Goal: Task Accomplishment & Management: Complete application form

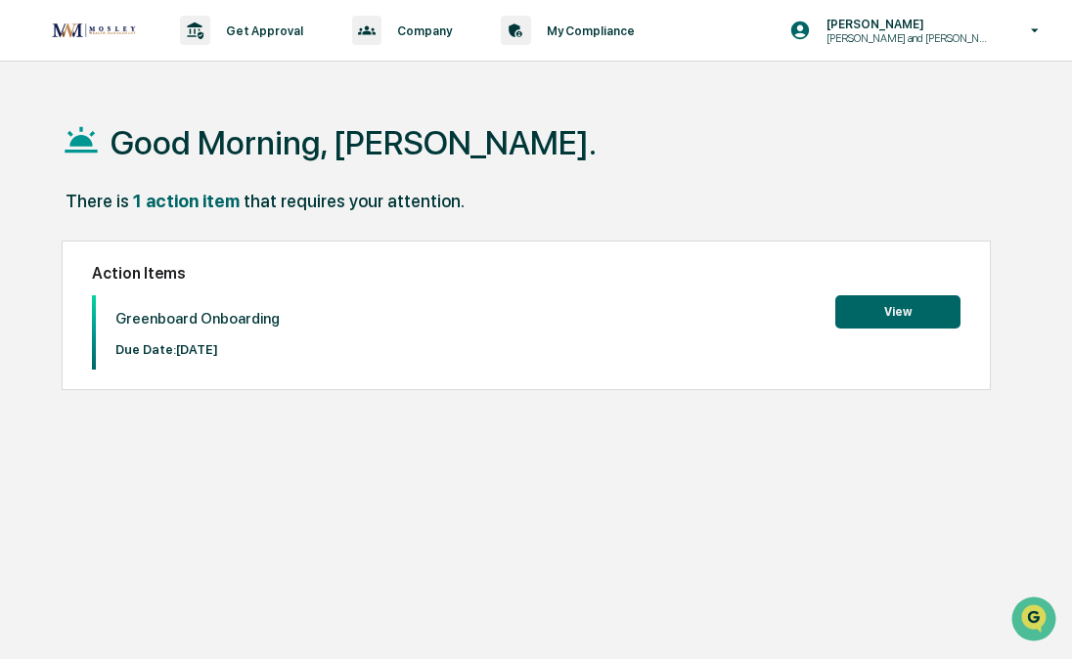
click at [868, 310] on button "View" at bounding box center [898, 311] width 125 height 33
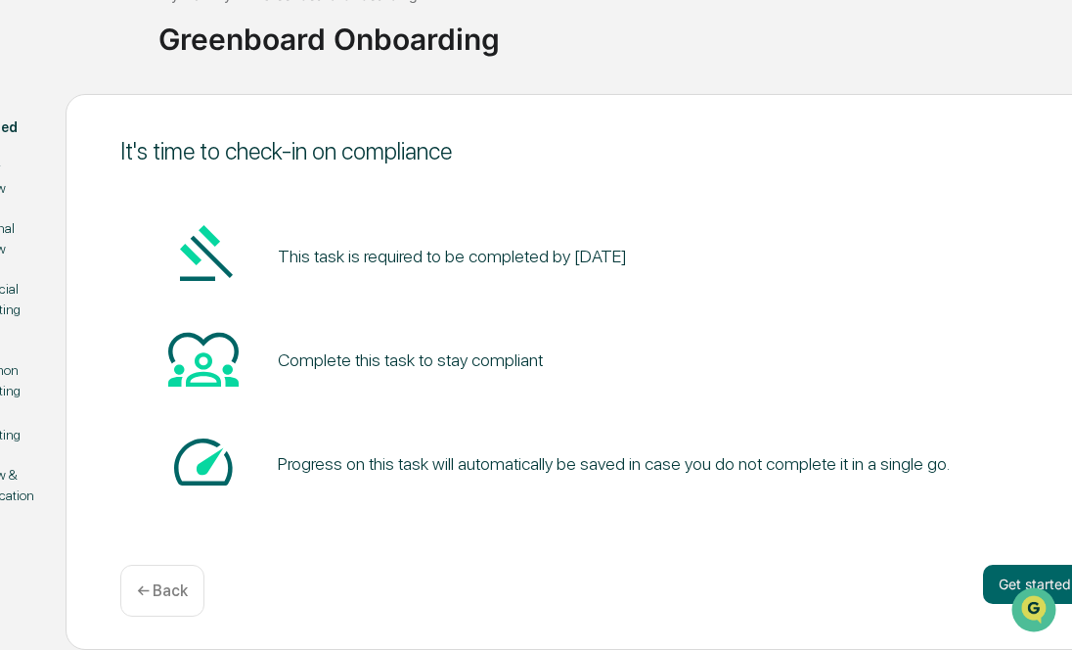
scroll to position [139, 155]
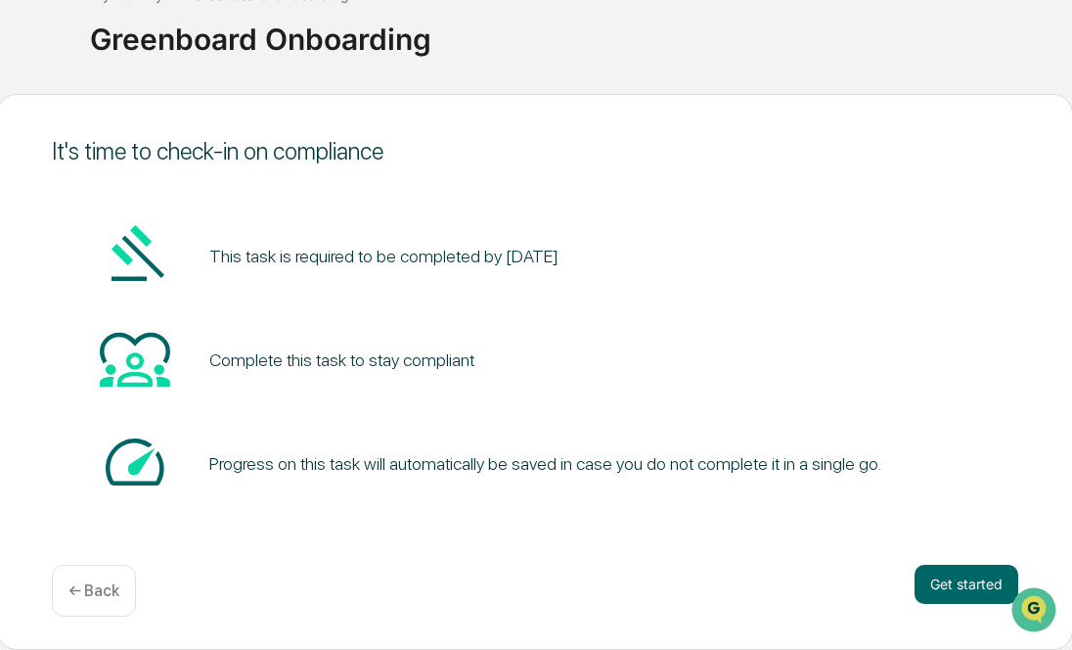
click at [981, 564] on div "It's time to check-in on compliance This task is required to be completed by Se…" at bounding box center [535, 372] width 1076 height 556
click at [978, 586] on button "Get started" at bounding box center [967, 584] width 104 height 39
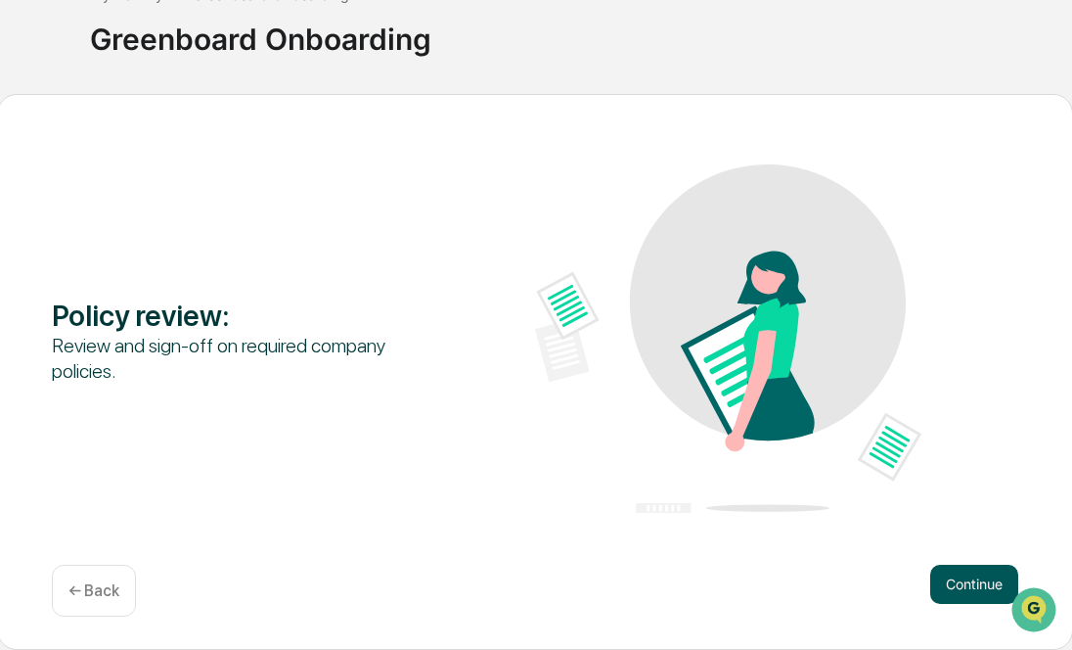
click at [971, 591] on button "Continue" at bounding box center [974, 584] width 88 height 39
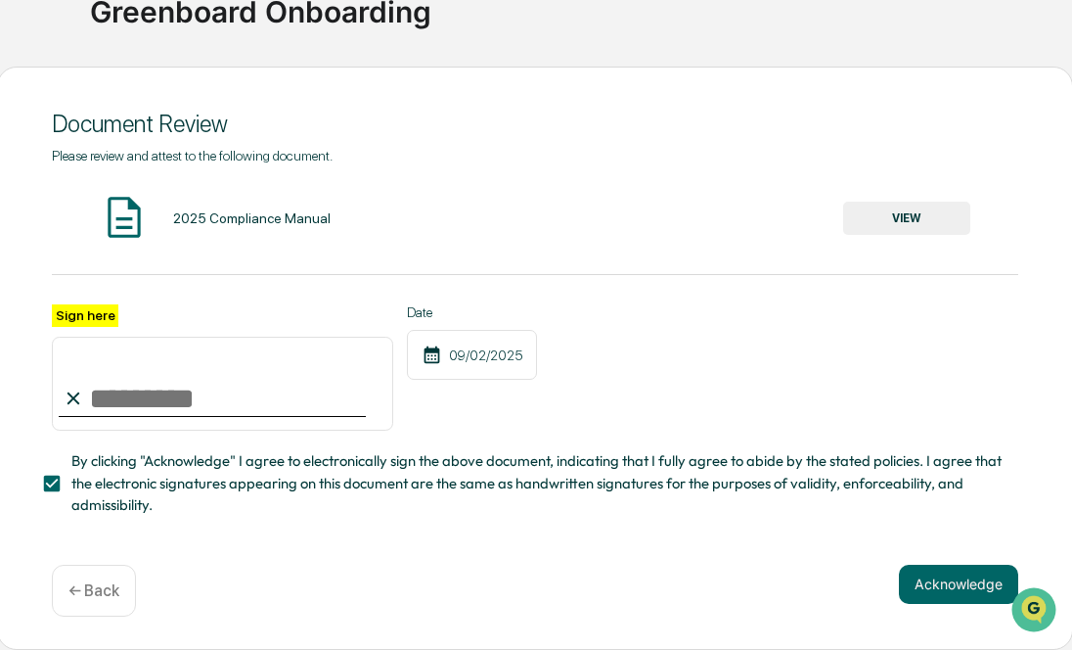
scroll to position [172, 155]
click at [119, 392] on input "Sign here" at bounding box center [222, 384] width 341 height 94
type input "**********"
click at [957, 584] on button "Acknowledge" at bounding box center [958, 584] width 119 height 39
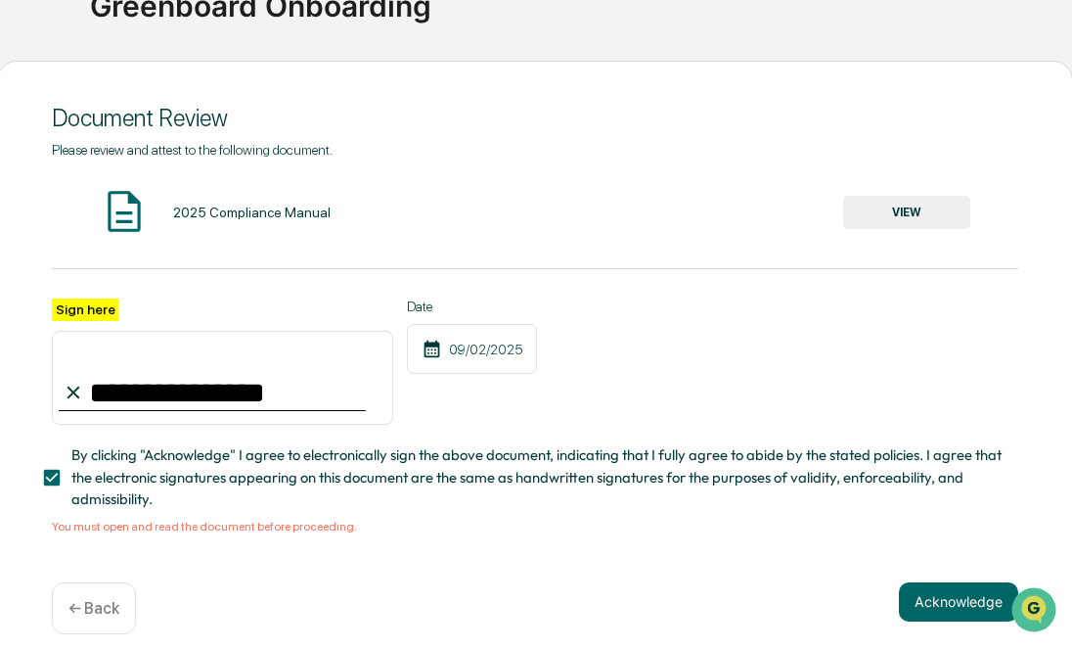
drag, startPoint x: 214, startPoint y: 216, endPoint x: 200, endPoint y: 216, distance: 14.7
click at [218, 216] on div "2025 Compliance Manual" at bounding box center [252, 212] width 158 height 16
click at [129, 205] on img at bounding box center [124, 211] width 49 height 49
click at [950, 209] on button "VIEW" at bounding box center [906, 212] width 127 height 33
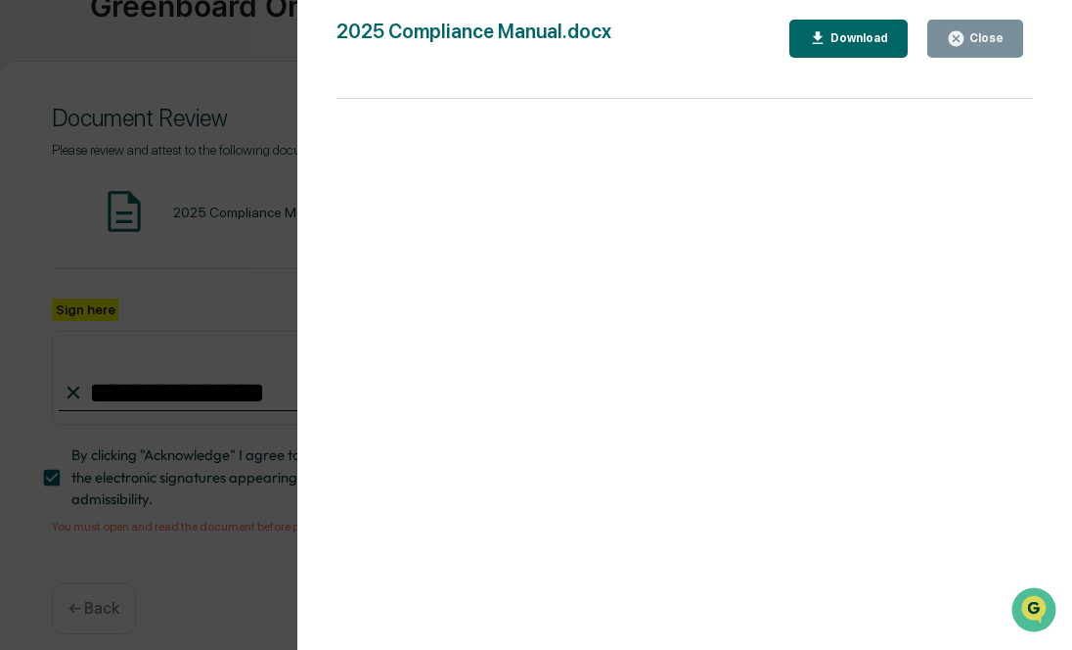
scroll to position [196, 155]
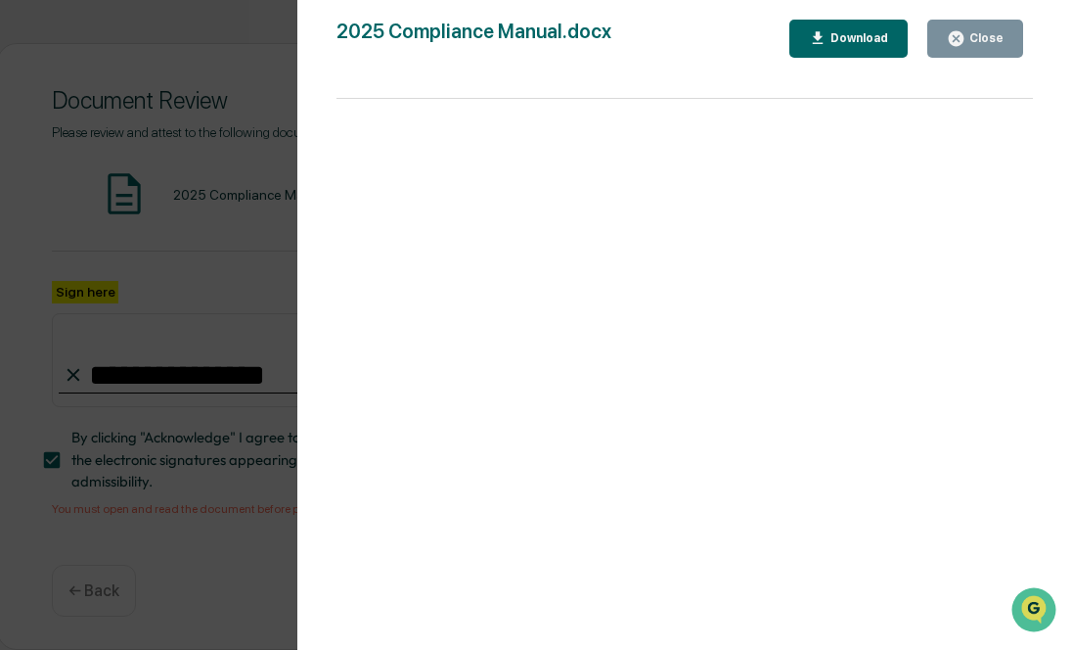
click at [959, 32] on icon "button" at bounding box center [956, 38] width 15 height 15
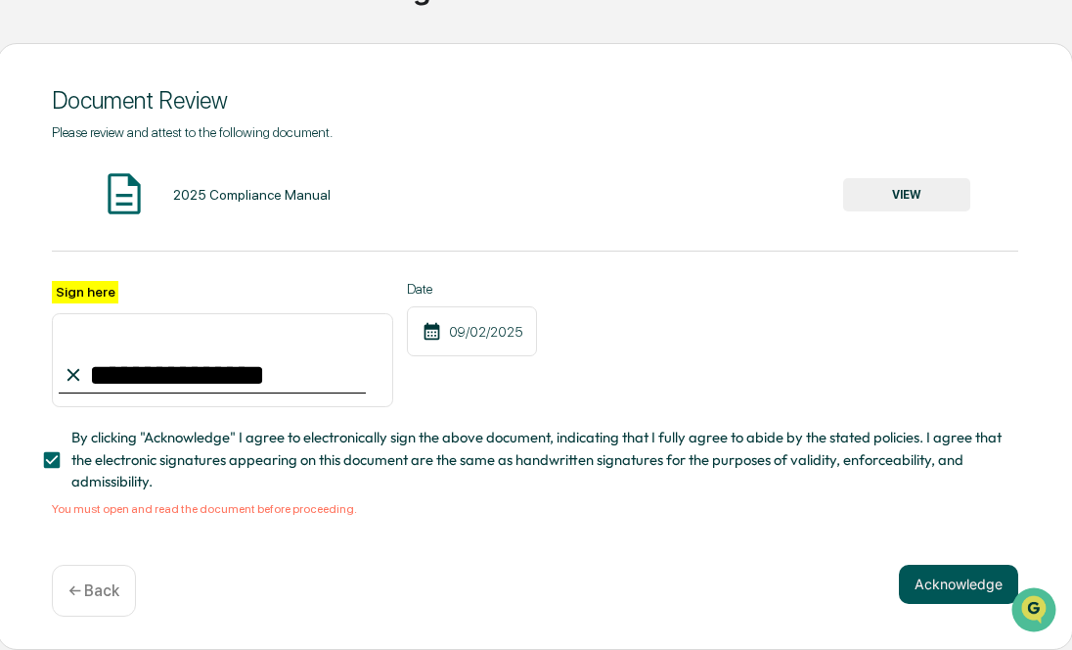
click at [947, 585] on button "Acknowledge" at bounding box center [958, 584] width 119 height 39
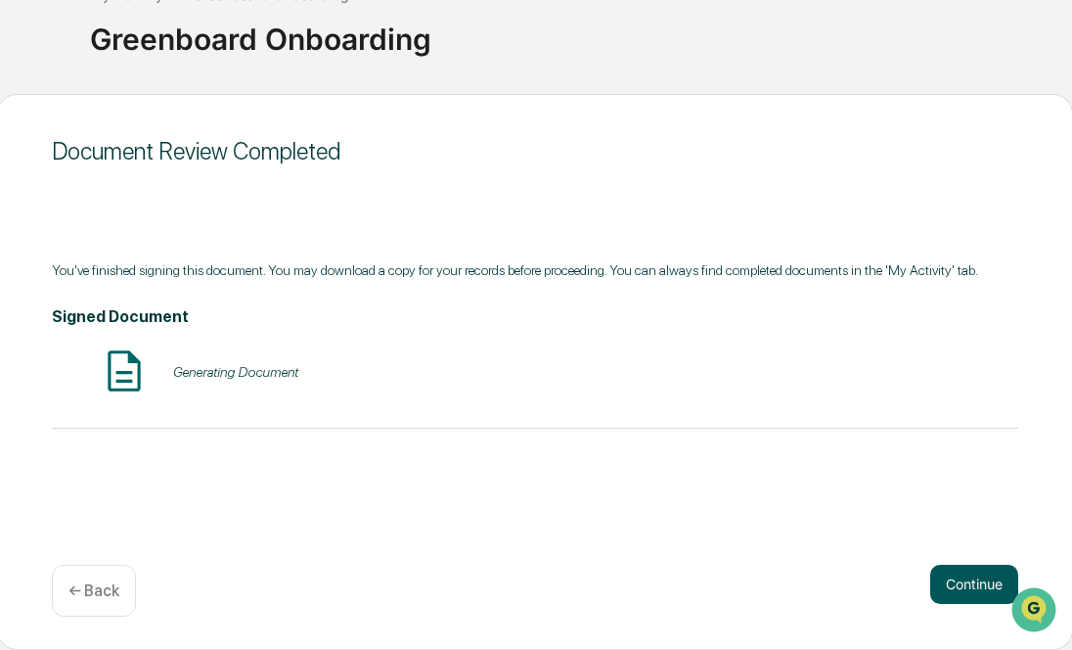
scroll to position [139, 155]
click at [972, 589] on button "Continue" at bounding box center [974, 584] width 88 height 39
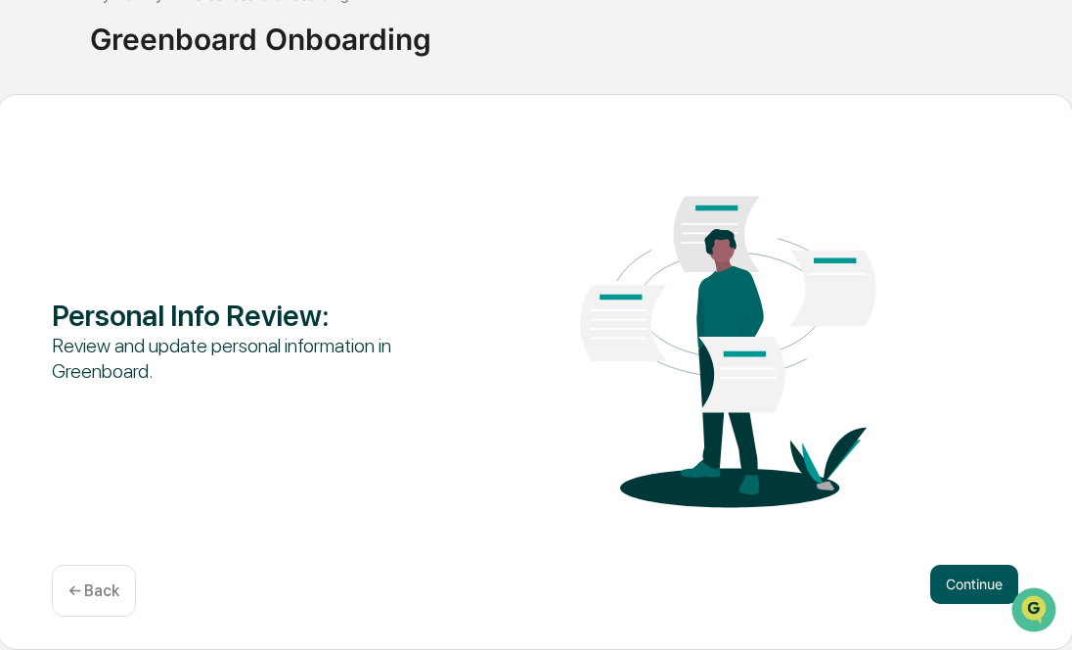
click at [966, 590] on button "Continue" at bounding box center [974, 584] width 88 height 39
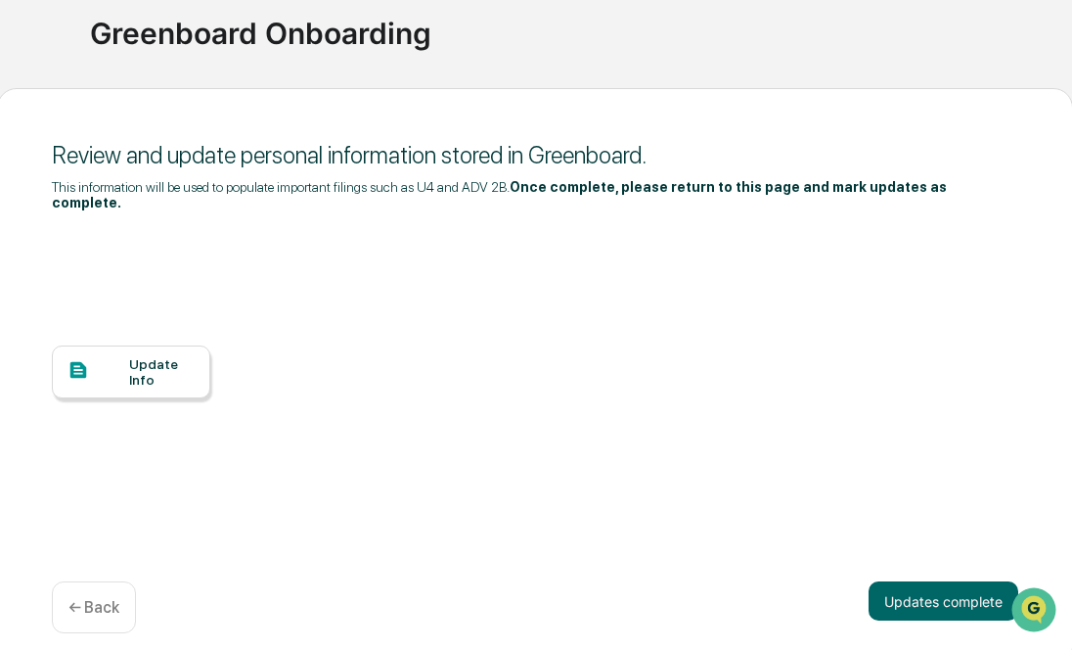
scroll to position [146, 155]
click at [155, 359] on div "Update Info" at bounding box center [162, 370] width 66 height 31
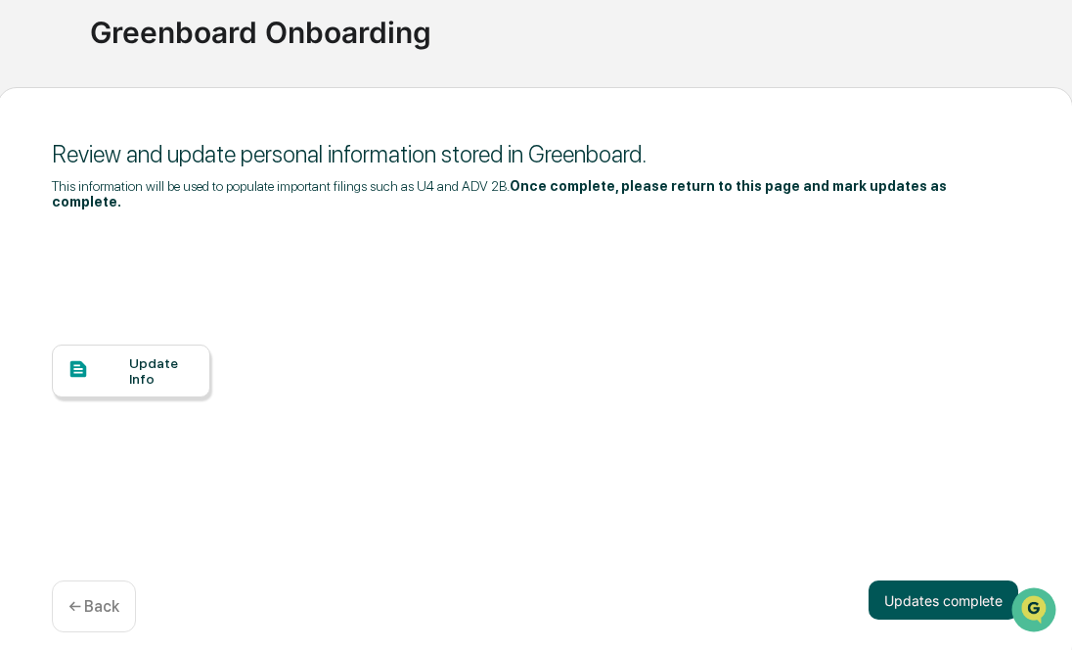
click at [906, 580] on button "Updates complete" at bounding box center [944, 599] width 150 height 39
click at [898, 590] on button "Updates complete" at bounding box center [944, 599] width 150 height 39
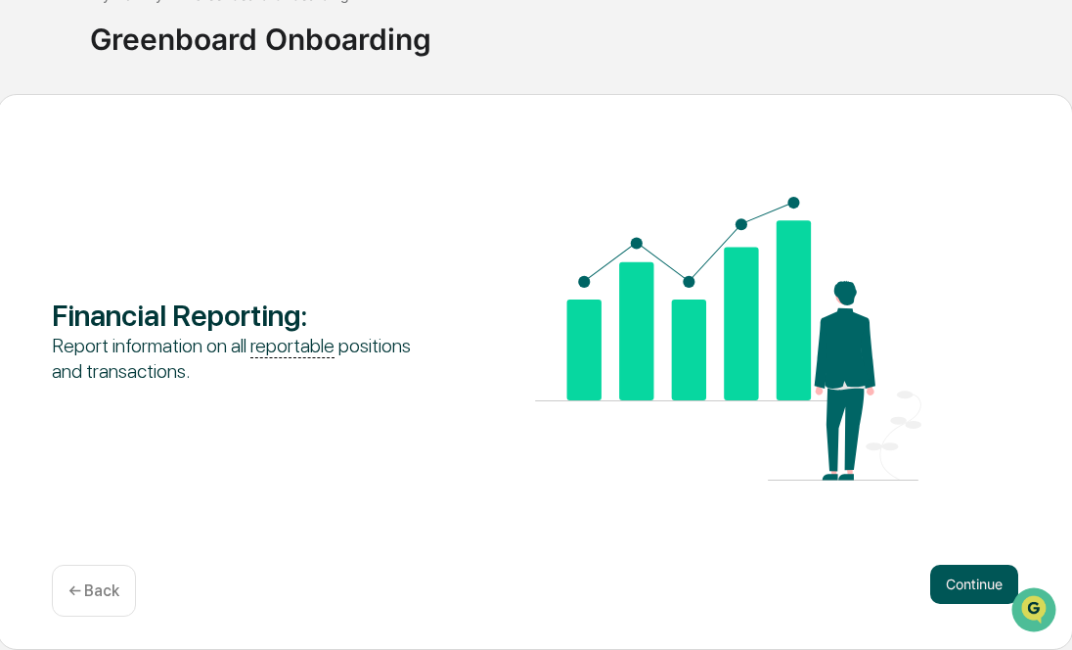
click at [965, 581] on button "Continue" at bounding box center [974, 584] width 88 height 39
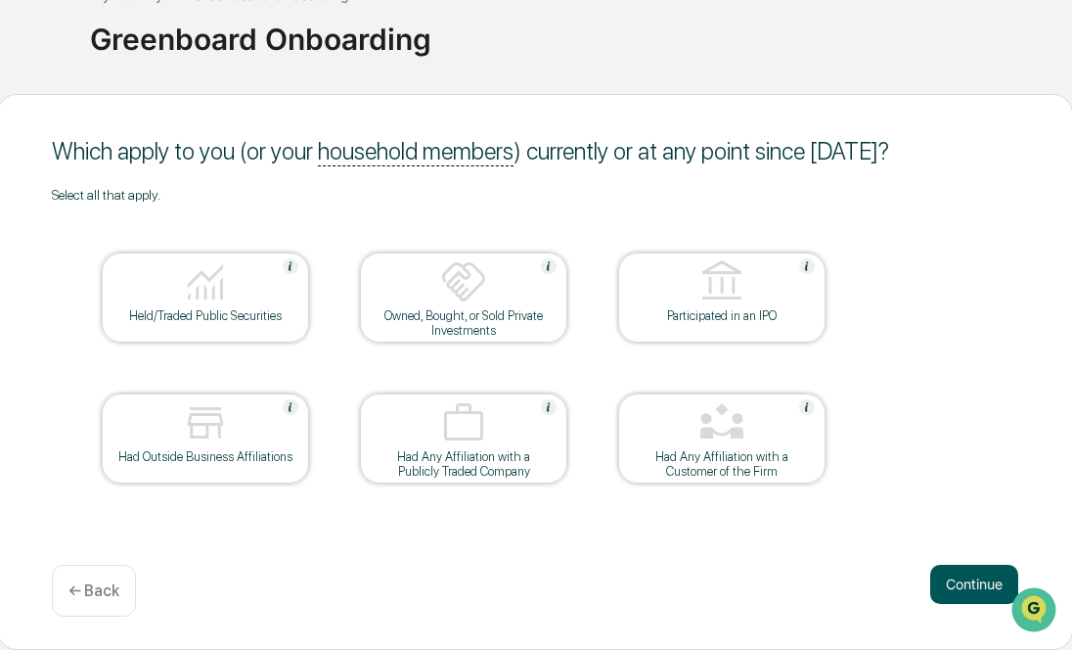
click at [957, 569] on button "Continue" at bounding box center [974, 584] width 88 height 39
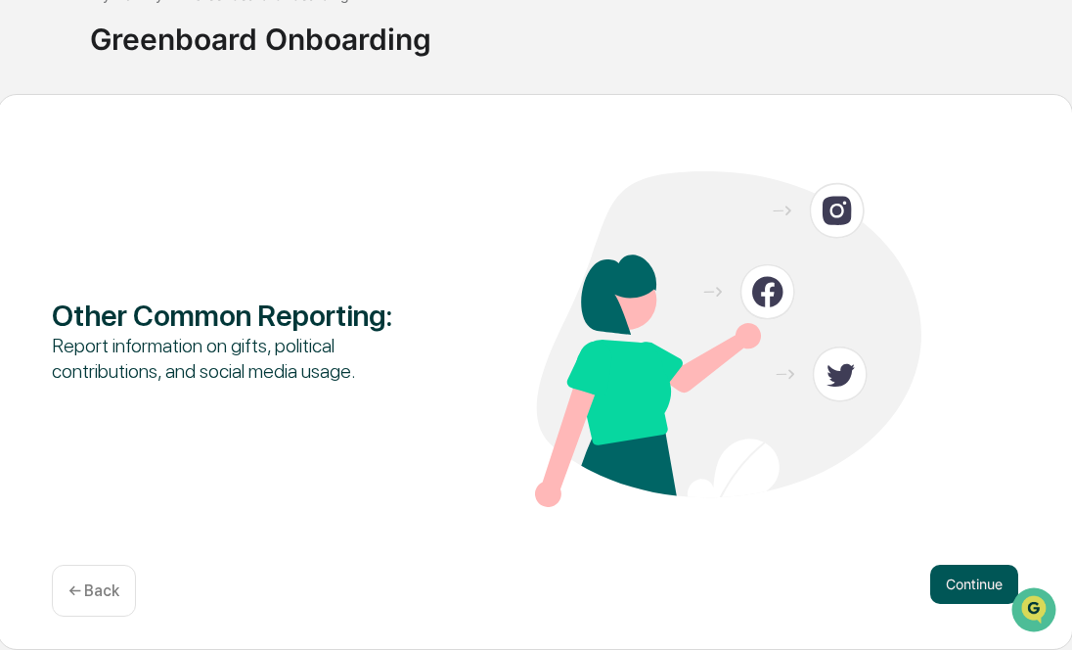
click at [965, 582] on button "Continue" at bounding box center [974, 584] width 88 height 39
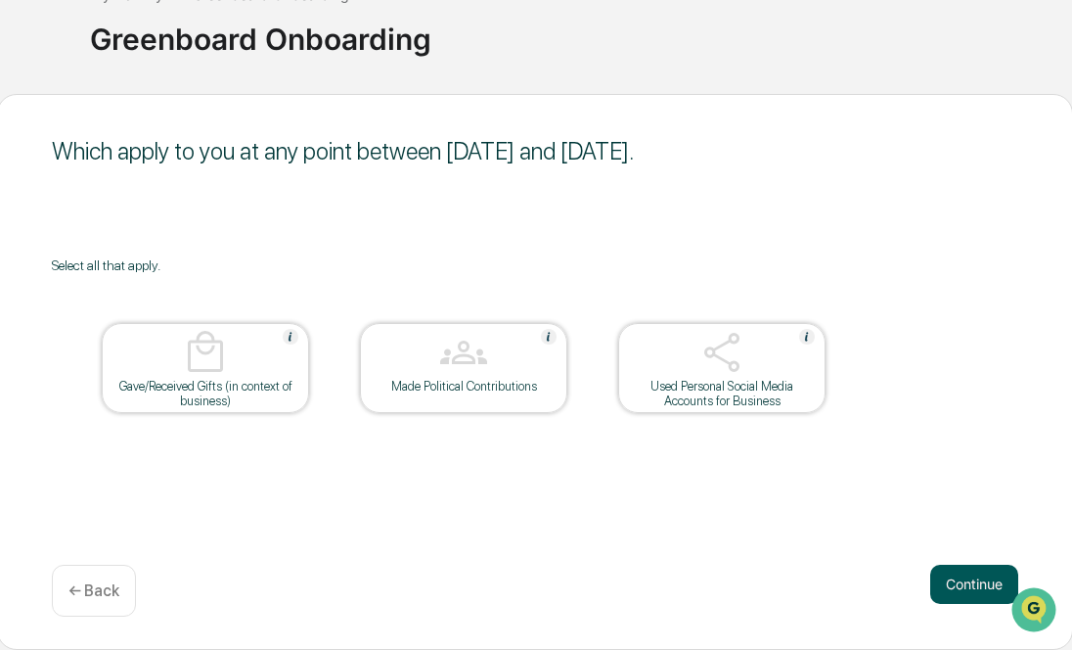
click at [984, 586] on button "Continue" at bounding box center [974, 584] width 88 height 39
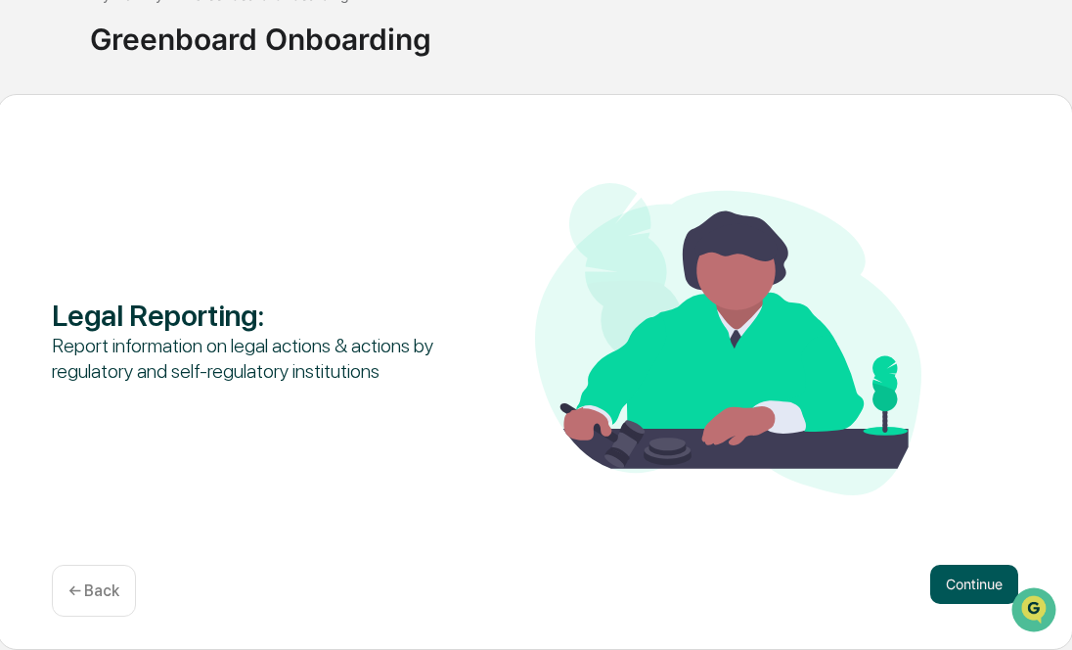
click at [992, 580] on button "Continue" at bounding box center [974, 584] width 88 height 39
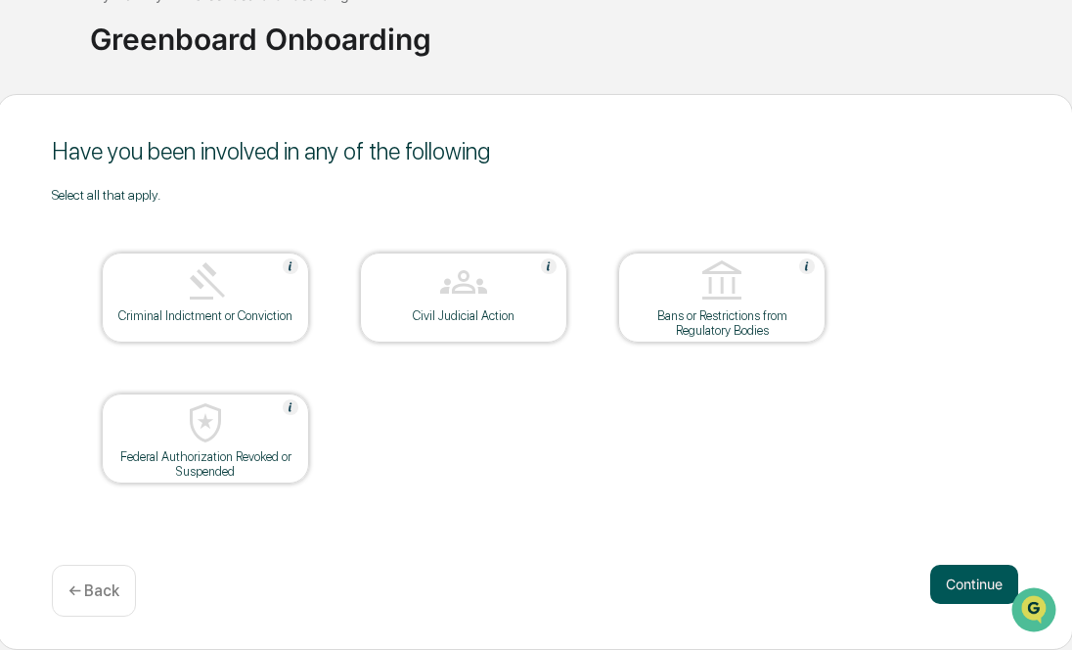
click at [940, 585] on button "Continue" at bounding box center [974, 584] width 88 height 39
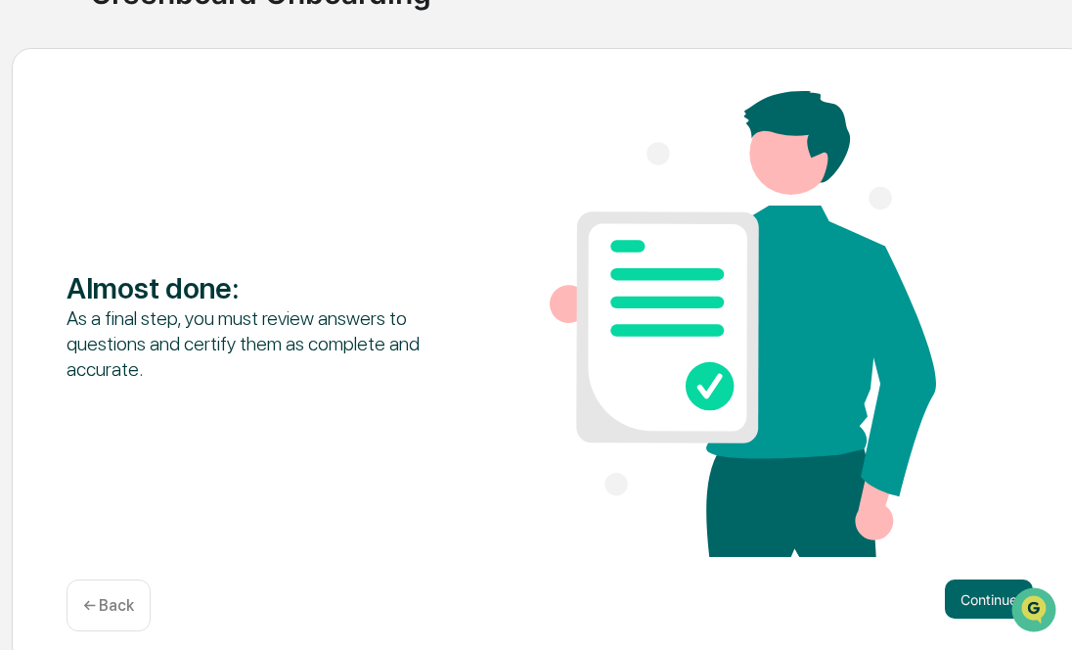
scroll to position [200, 155]
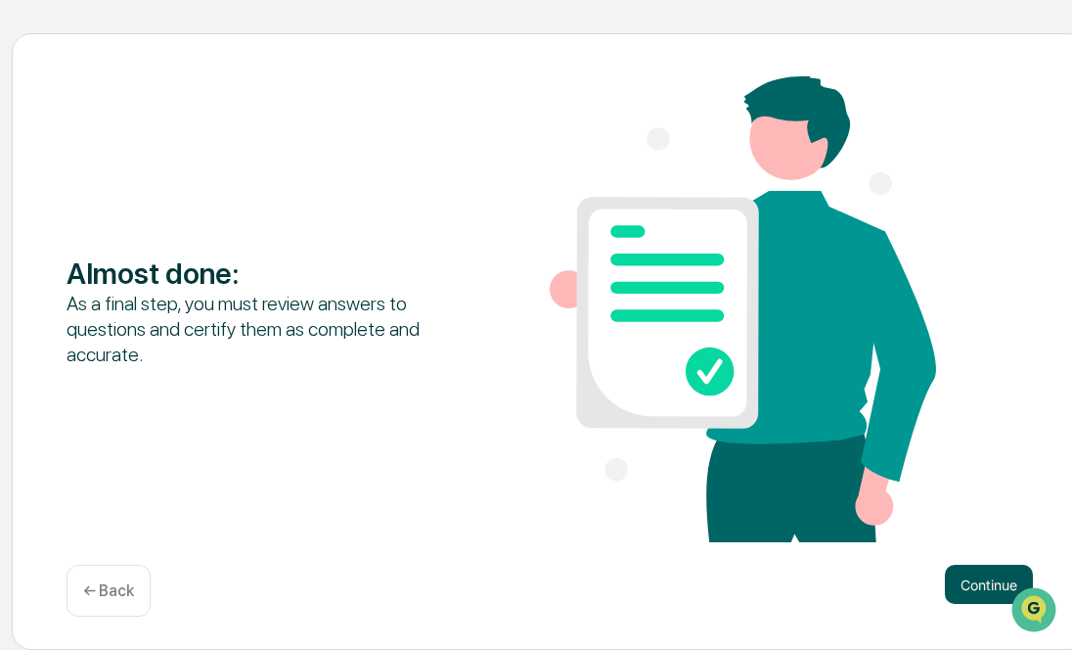
click at [971, 574] on button "Continue" at bounding box center [989, 584] width 88 height 39
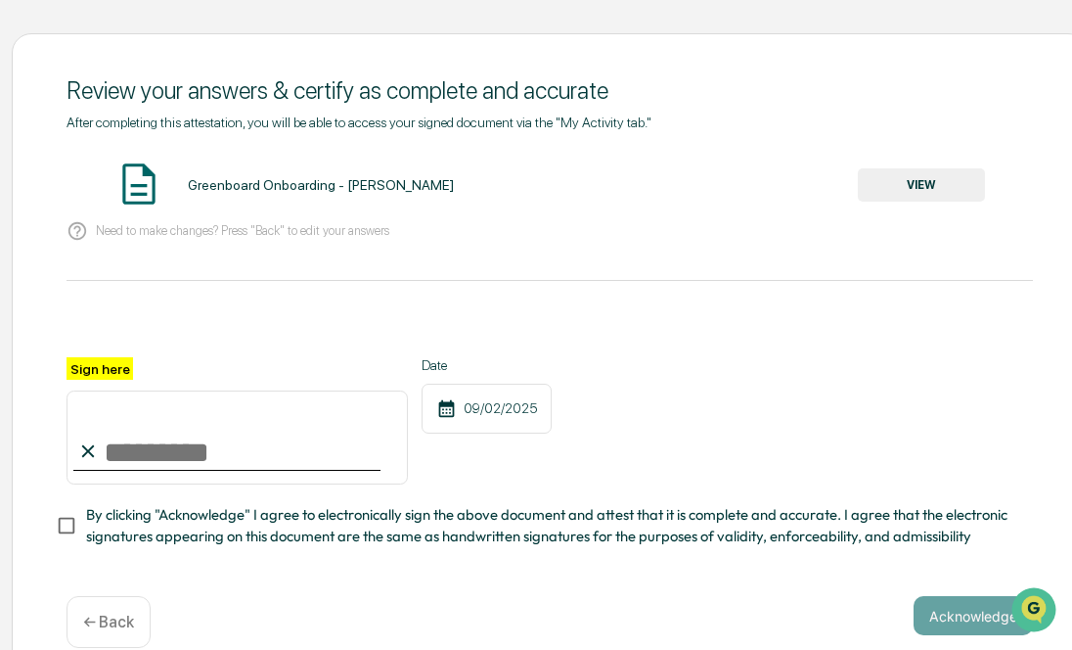
click at [166, 468] on input "Sign here" at bounding box center [237, 437] width 341 height 94
type input "**********"
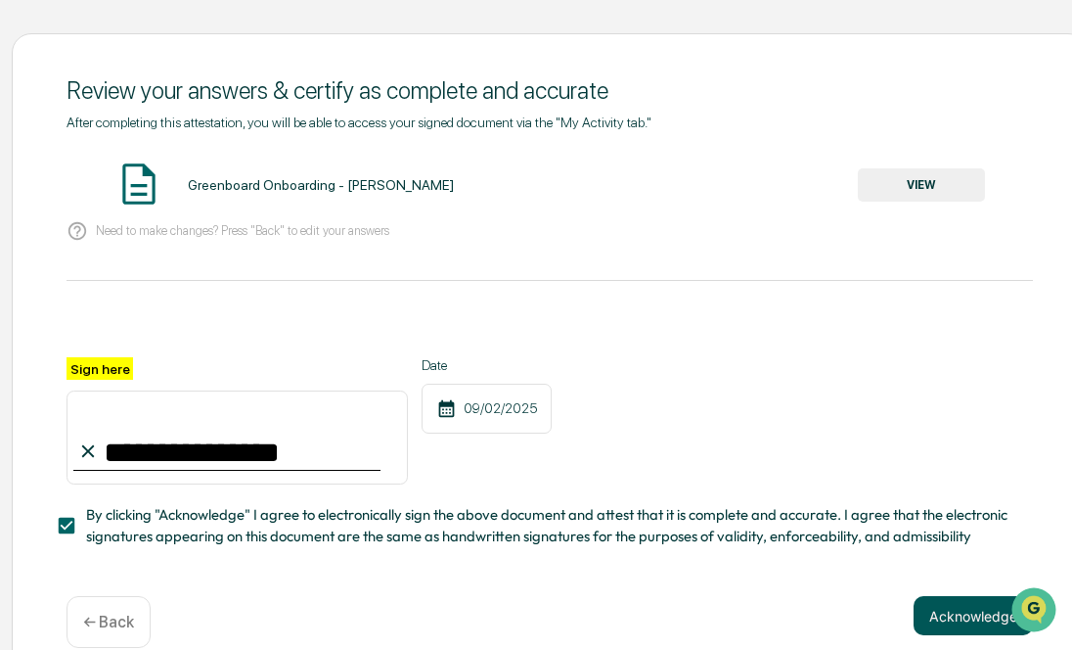
click at [926, 616] on button "Acknowledge" at bounding box center [973, 615] width 119 height 39
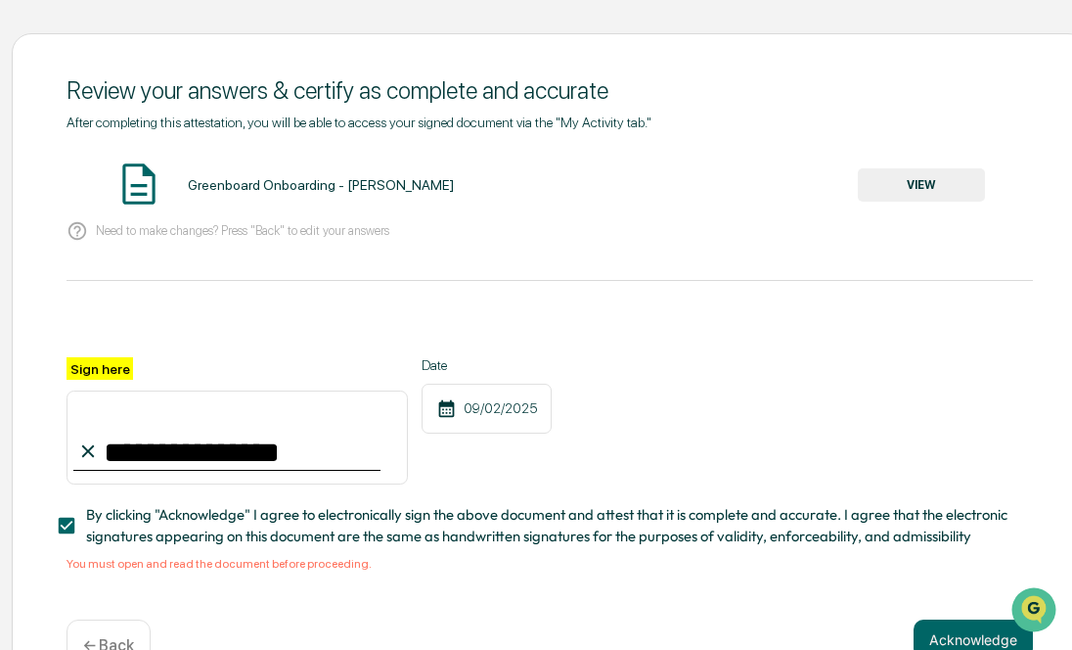
click at [897, 179] on button "VIEW" at bounding box center [921, 184] width 127 height 33
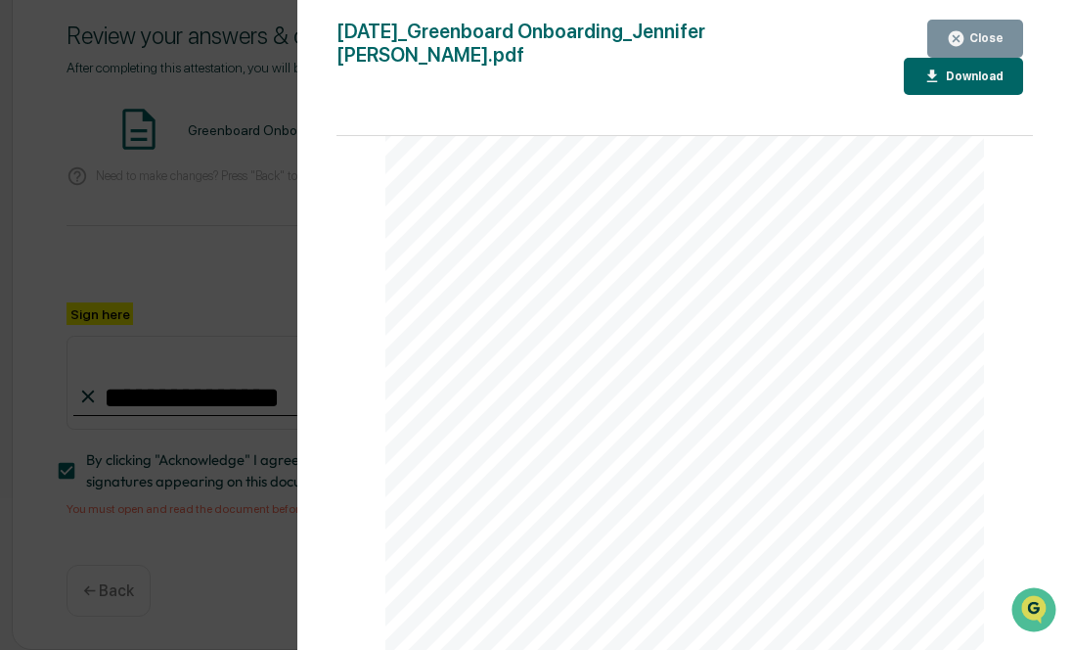
scroll to position [3105, 0]
click at [992, 36] on div "Close" at bounding box center [985, 38] width 38 height 14
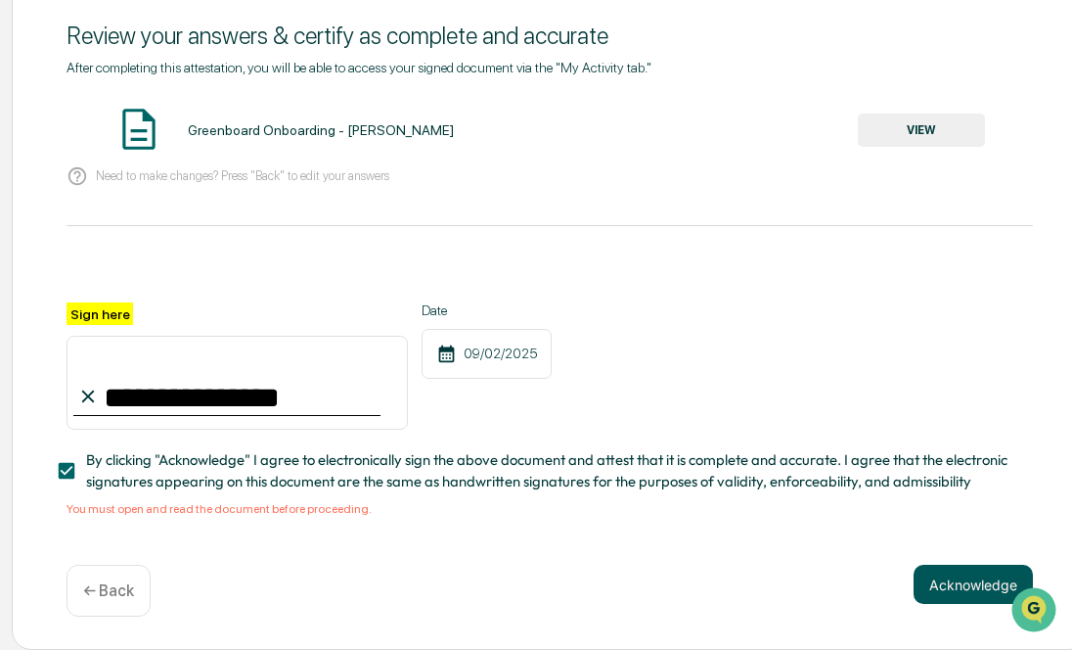
click at [956, 591] on button "Acknowledge" at bounding box center [973, 584] width 119 height 39
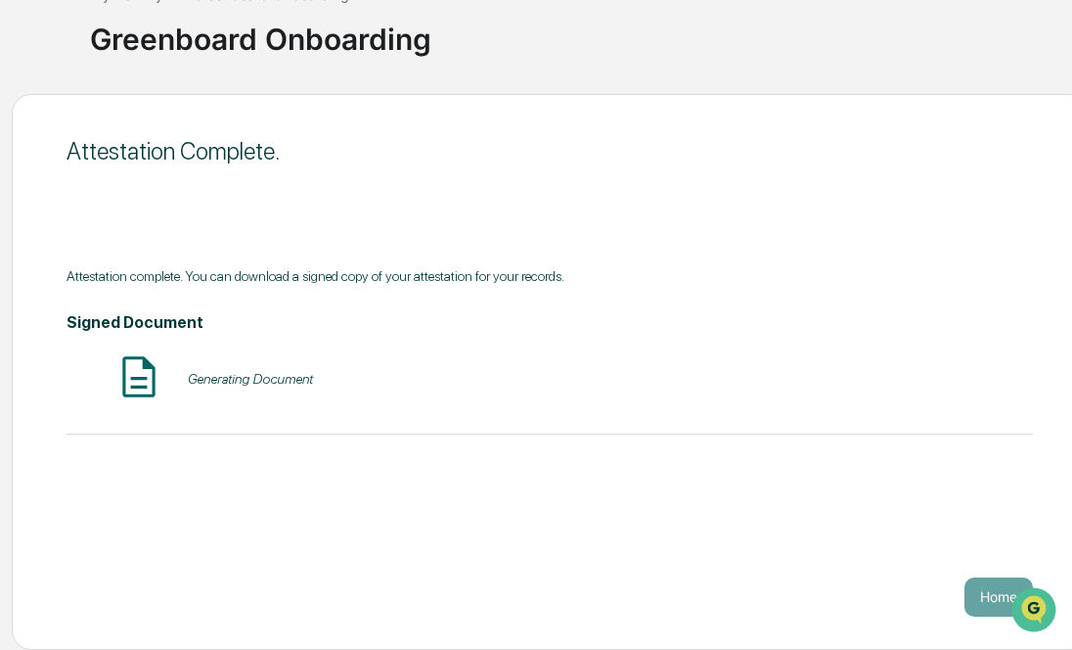
scroll to position [139, 155]
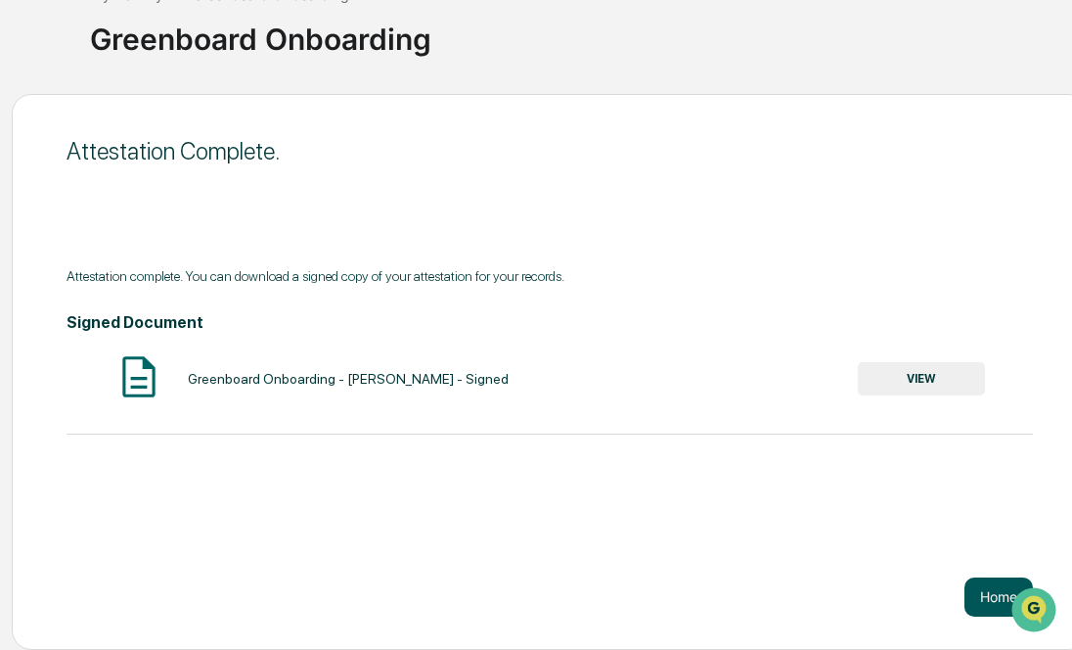
click at [979, 601] on button "Home" at bounding box center [999, 596] width 68 height 39
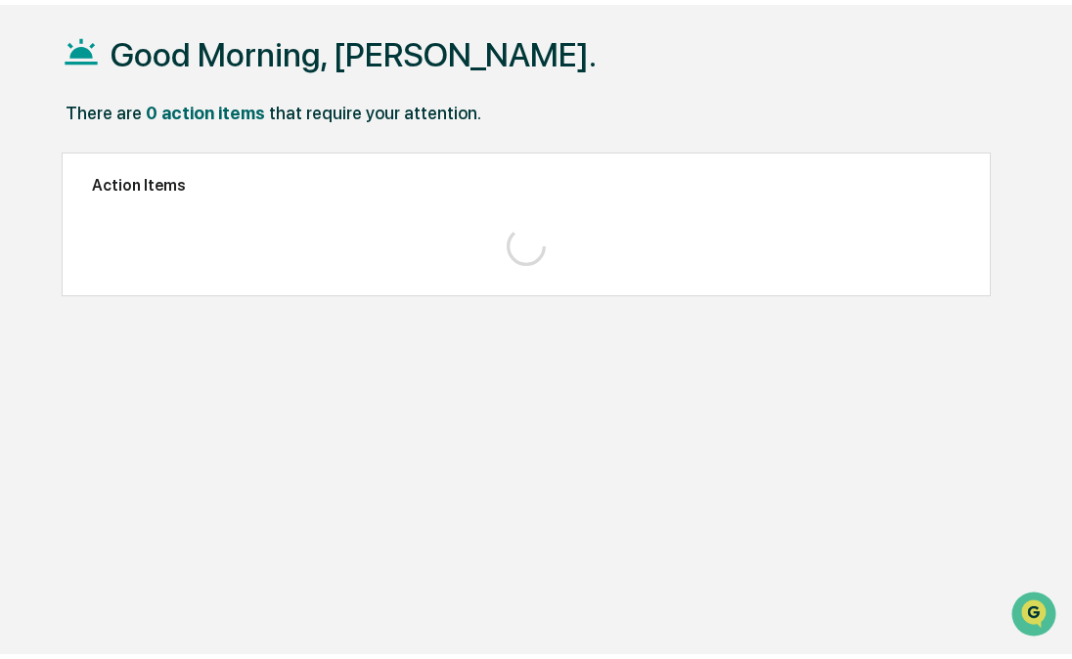
scroll to position [92, 0]
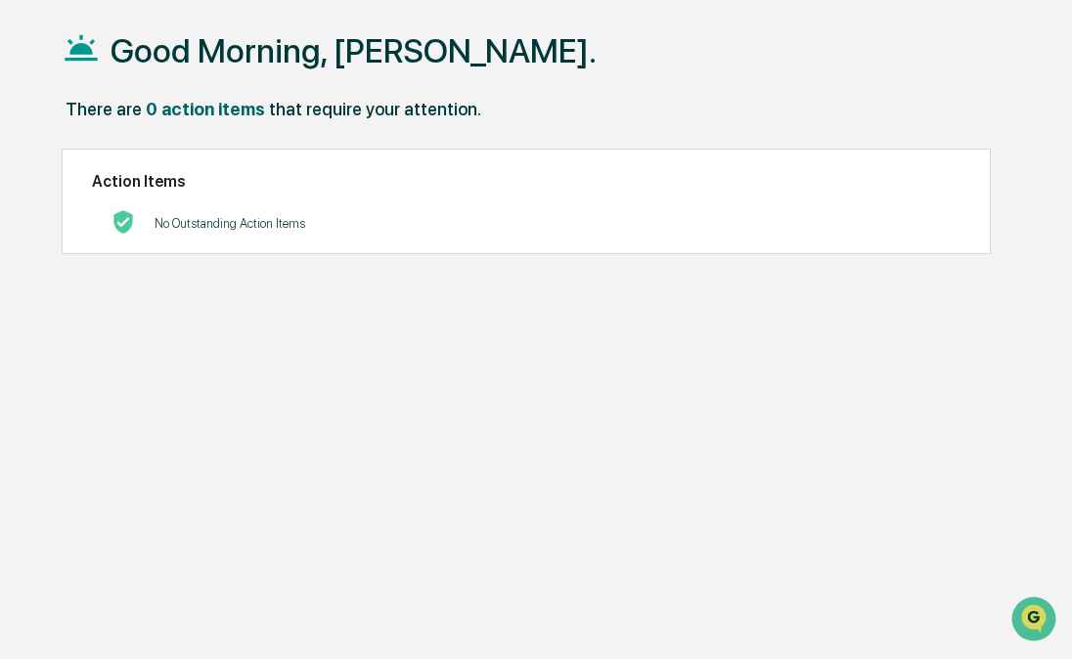
click at [80, 46] on icon at bounding box center [81, 48] width 32 height 26
click at [313, 49] on h1 "Good Morning, Jennifer." at bounding box center [354, 50] width 486 height 39
click at [202, 115] on div "0 action items" at bounding box center [205, 109] width 119 height 21
click at [1028, 601] on button "Open customer support" at bounding box center [1034, 619] width 49 height 49
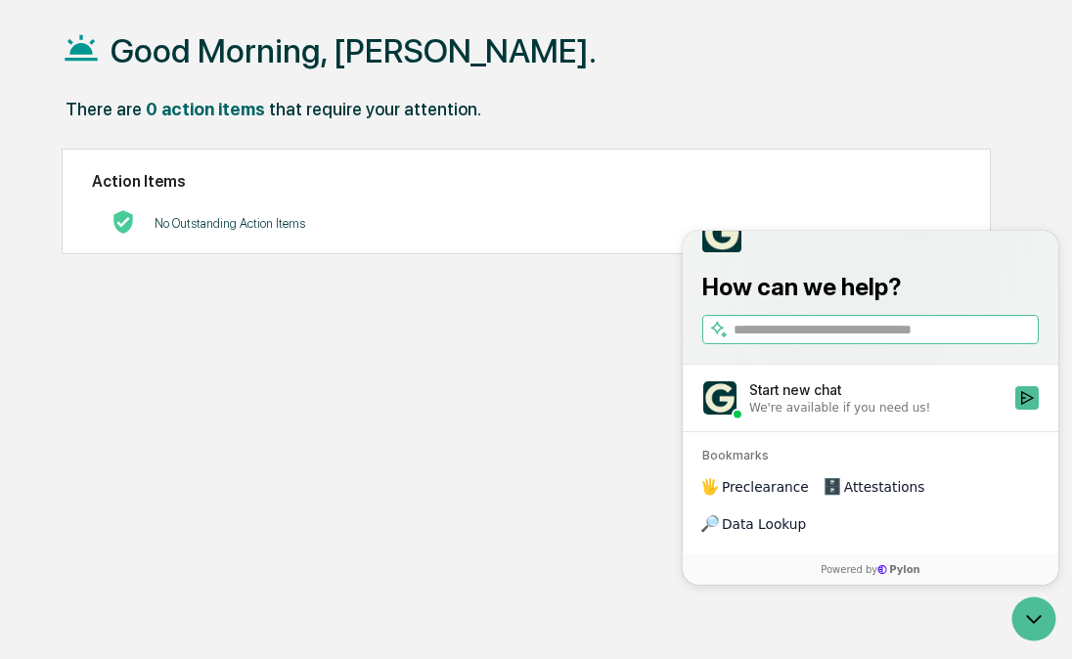
click at [507, 306] on div "Good Morning, Jennifer. There are 0 action items that require your attention. A…" at bounding box center [543, 330] width 1023 height 659
click at [195, 21] on div "Good Morning, Jennifer." at bounding box center [544, 50] width 965 height 98
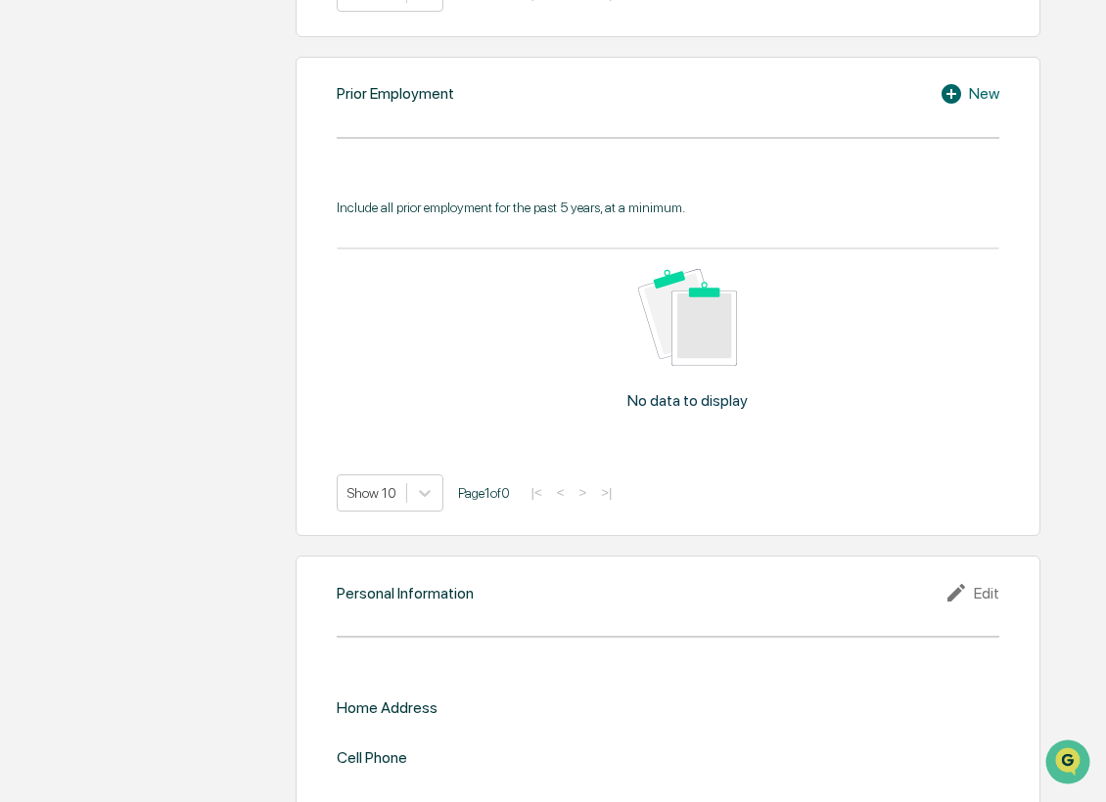
scroll to position [1531, 0]
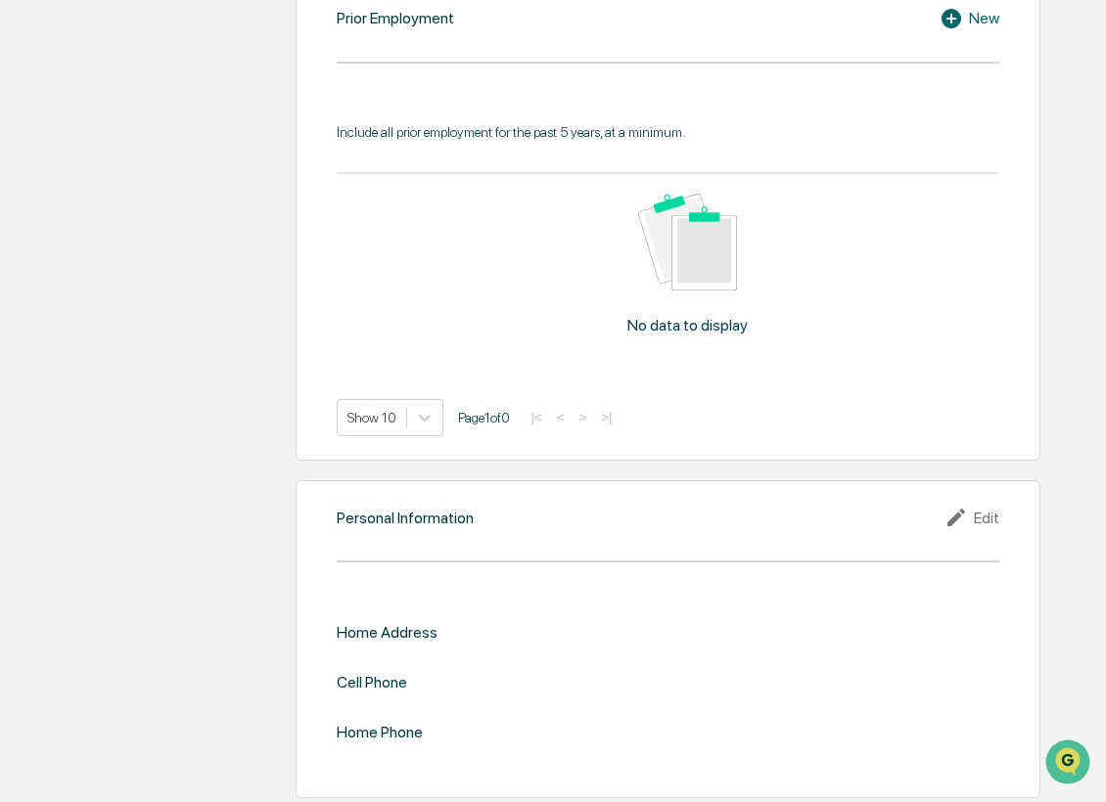
click at [969, 506] on icon at bounding box center [958, 517] width 29 height 23
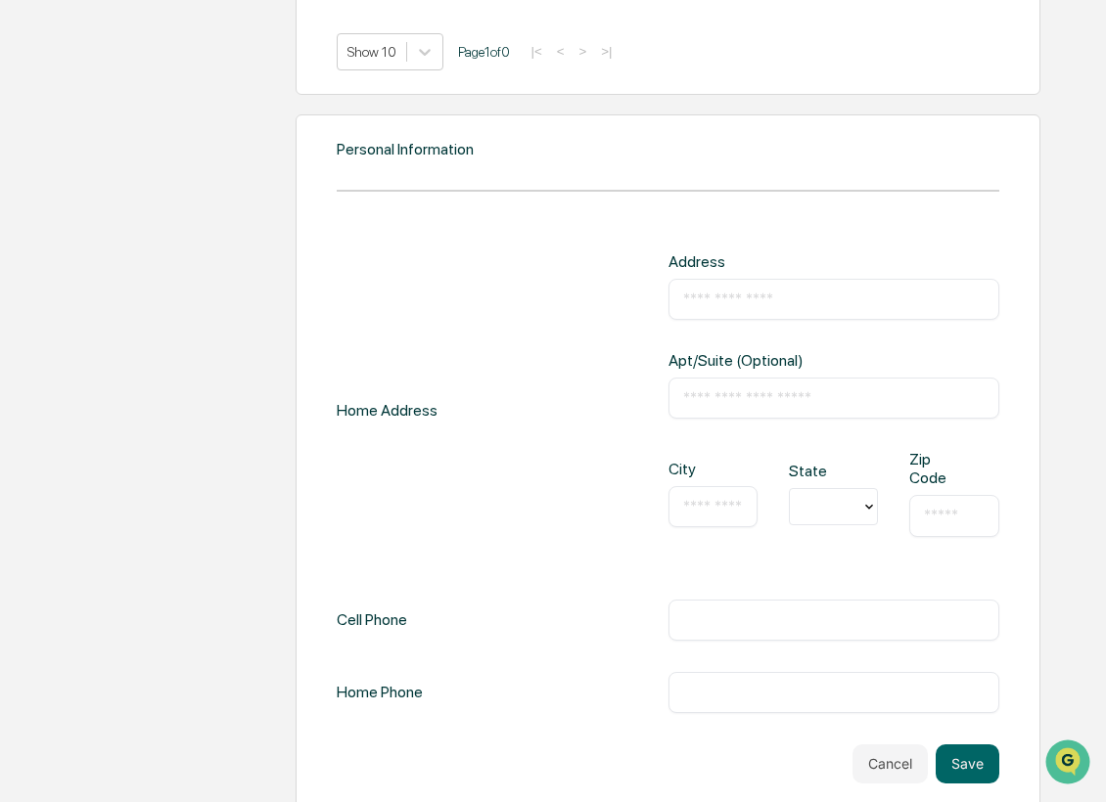
scroll to position [1906, 0]
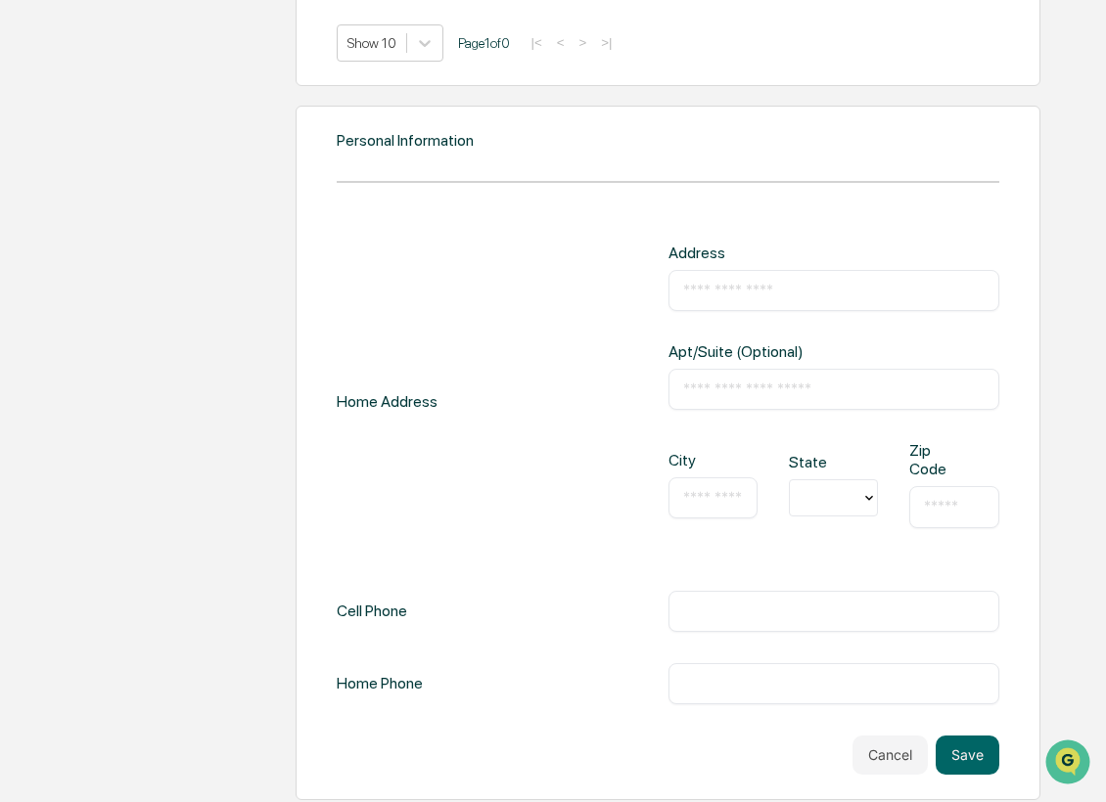
click at [736, 289] on input "text" at bounding box center [833, 291] width 301 height 20
type input "**********"
type input "*********"
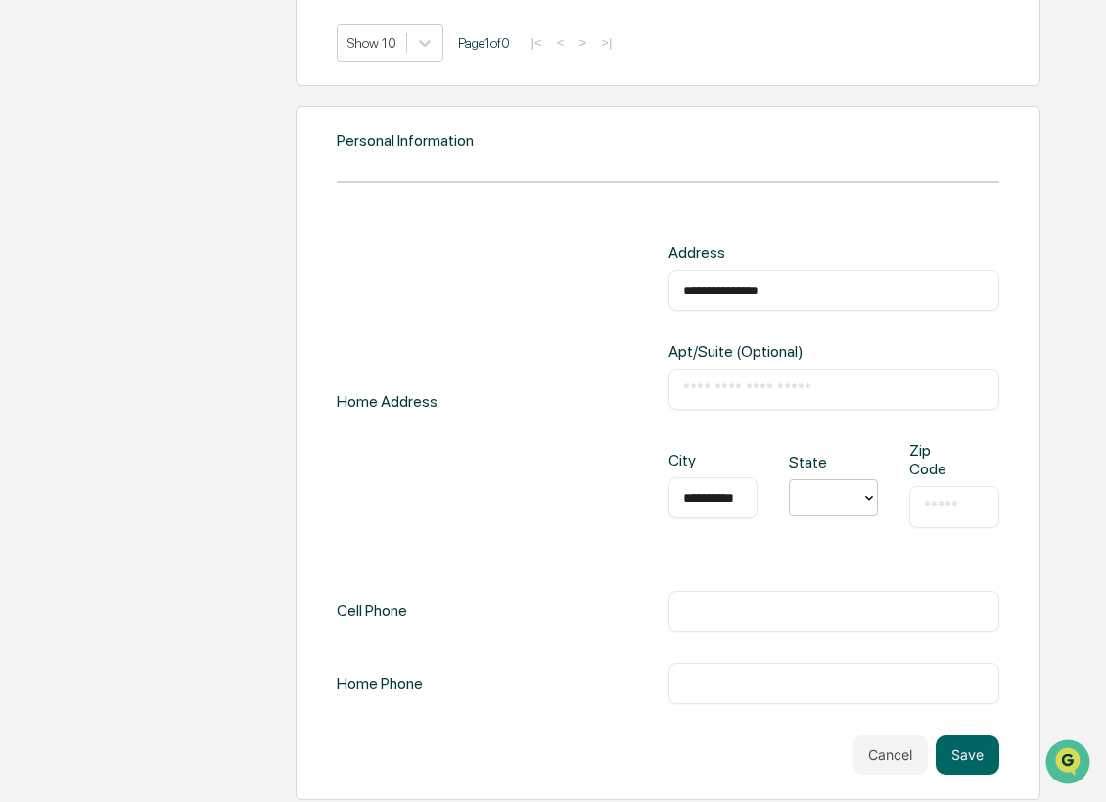
click at [814, 495] on div at bounding box center [825, 498] width 52 height 23
click at [829, 734] on div "CA" at bounding box center [833, 732] width 89 height 39
click at [960, 512] on div "​" at bounding box center [953, 506] width 89 height 41
click at [952, 497] on input "text" at bounding box center [954, 507] width 60 height 20
type input "*****"
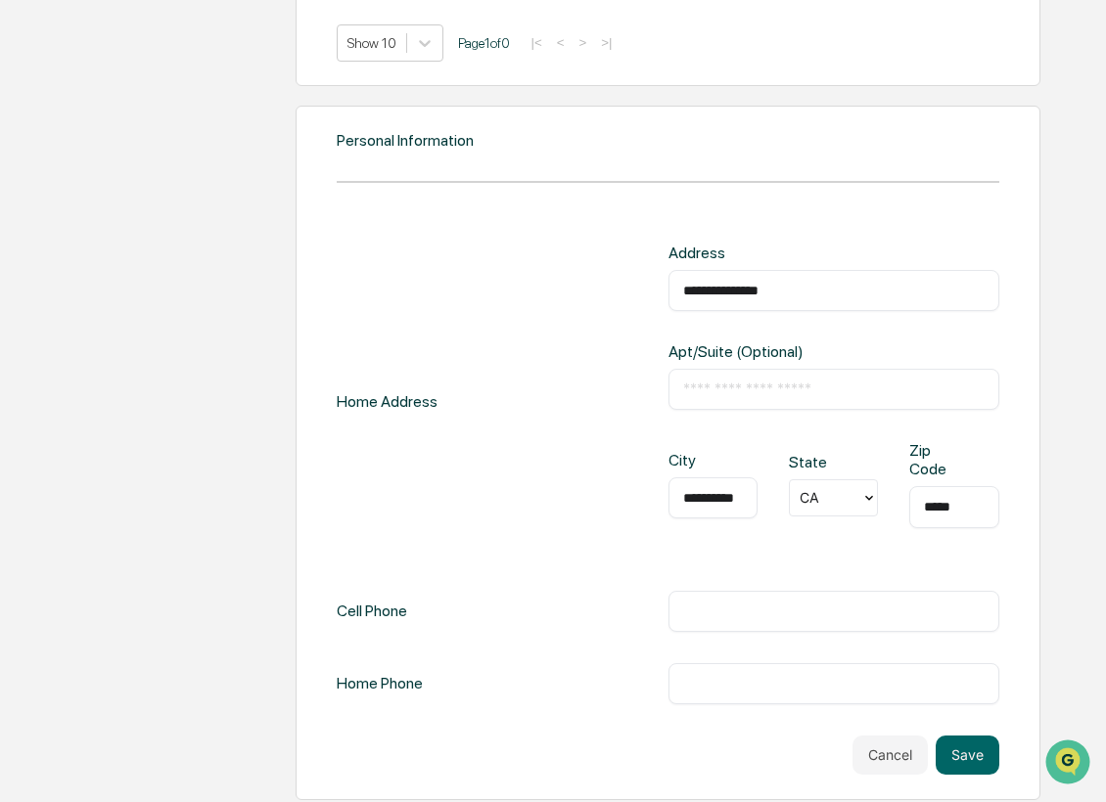
click at [736, 602] on input "text" at bounding box center [833, 612] width 301 height 20
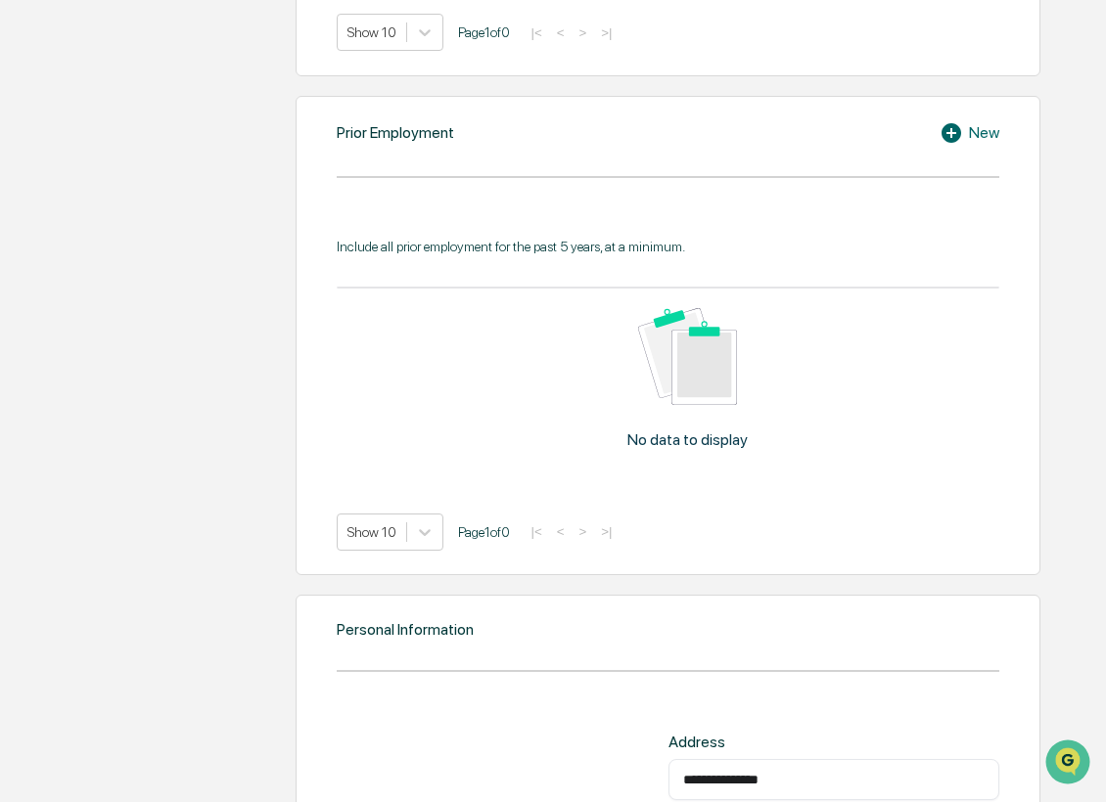
scroll to position [1906, 0]
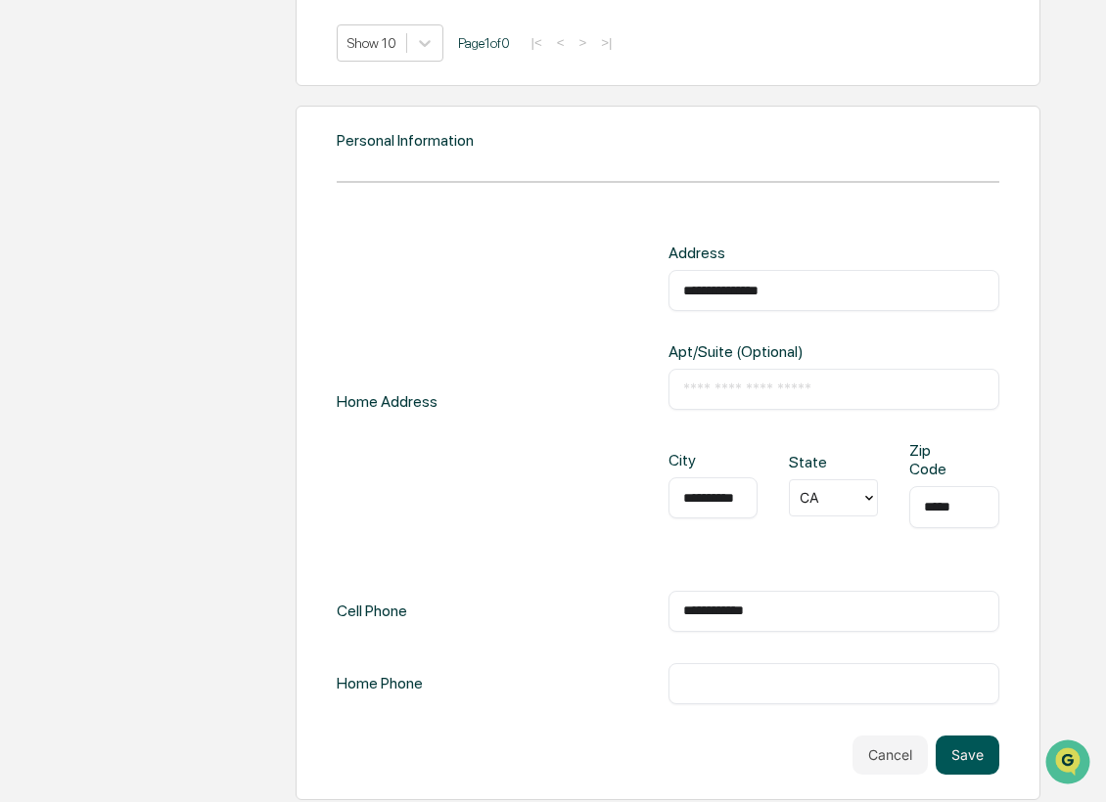
type input "**********"
click at [972, 749] on button "Save" at bounding box center [967, 755] width 64 height 39
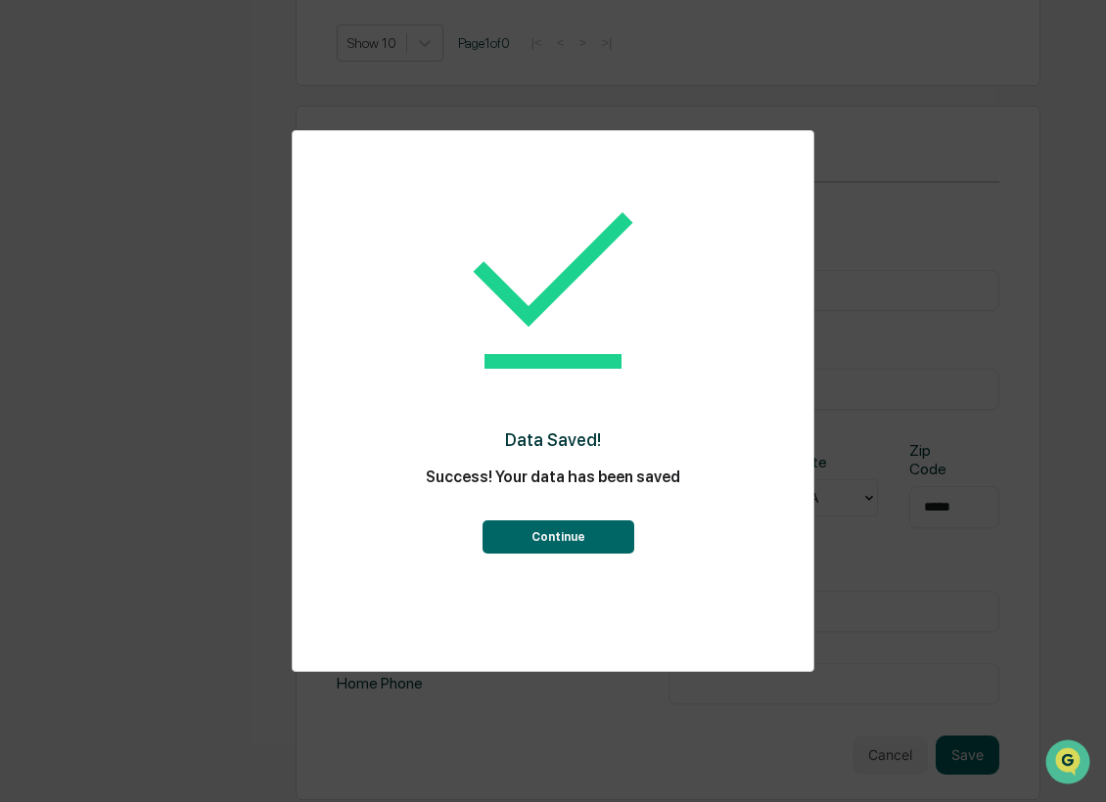
click at [548, 536] on button "Continue" at bounding box center [558, 536] width 152 height 33
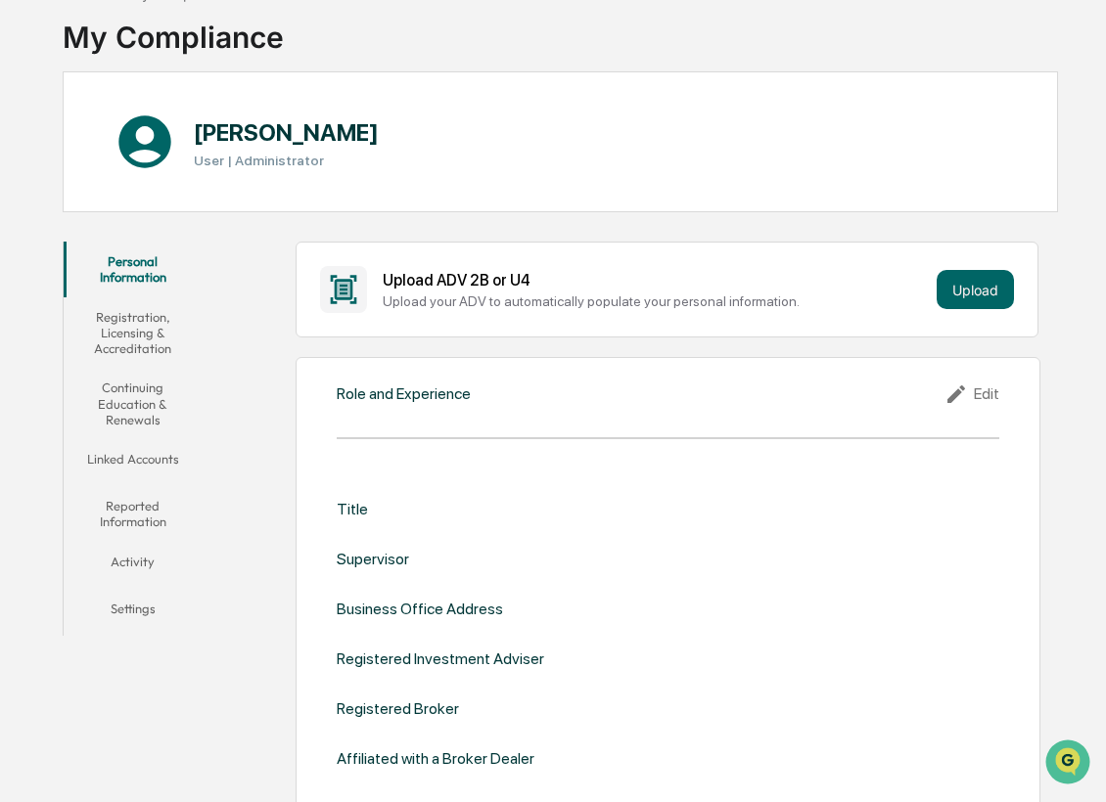
scroll to position [0, 0]
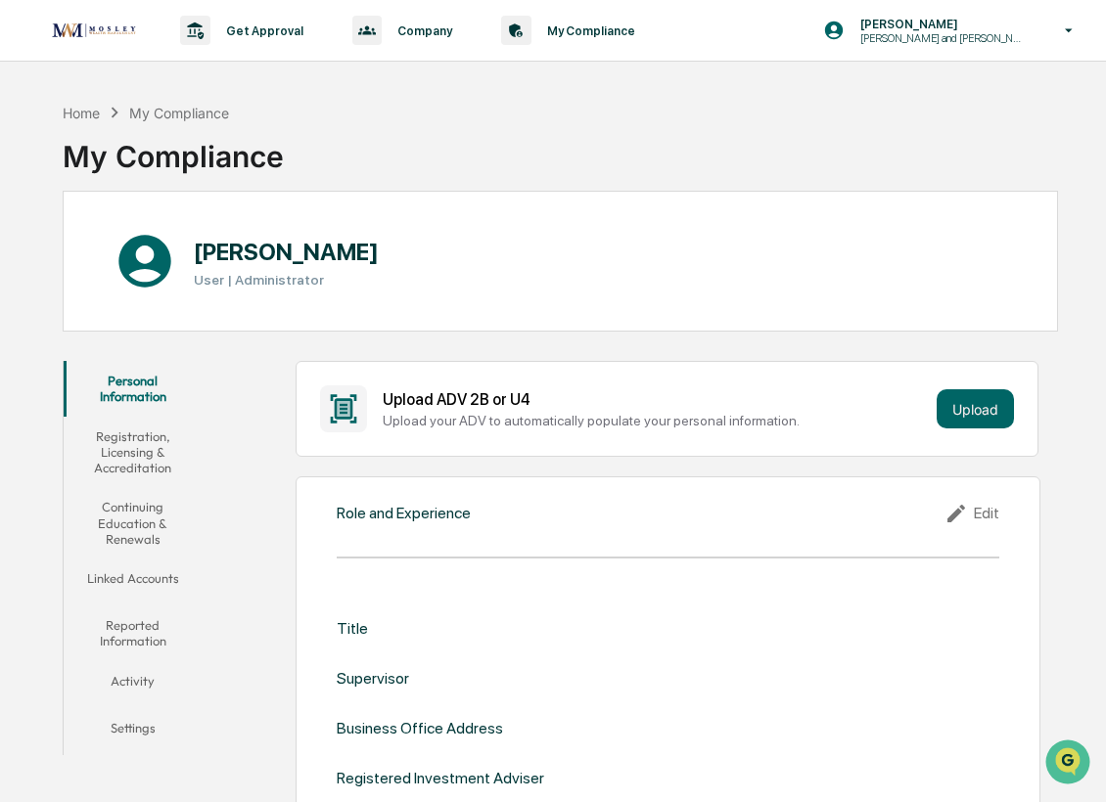
click at [129, 453] on button "Registration, Licensing & Accreditation" at bounding box center [133, 452] width 138 height 71
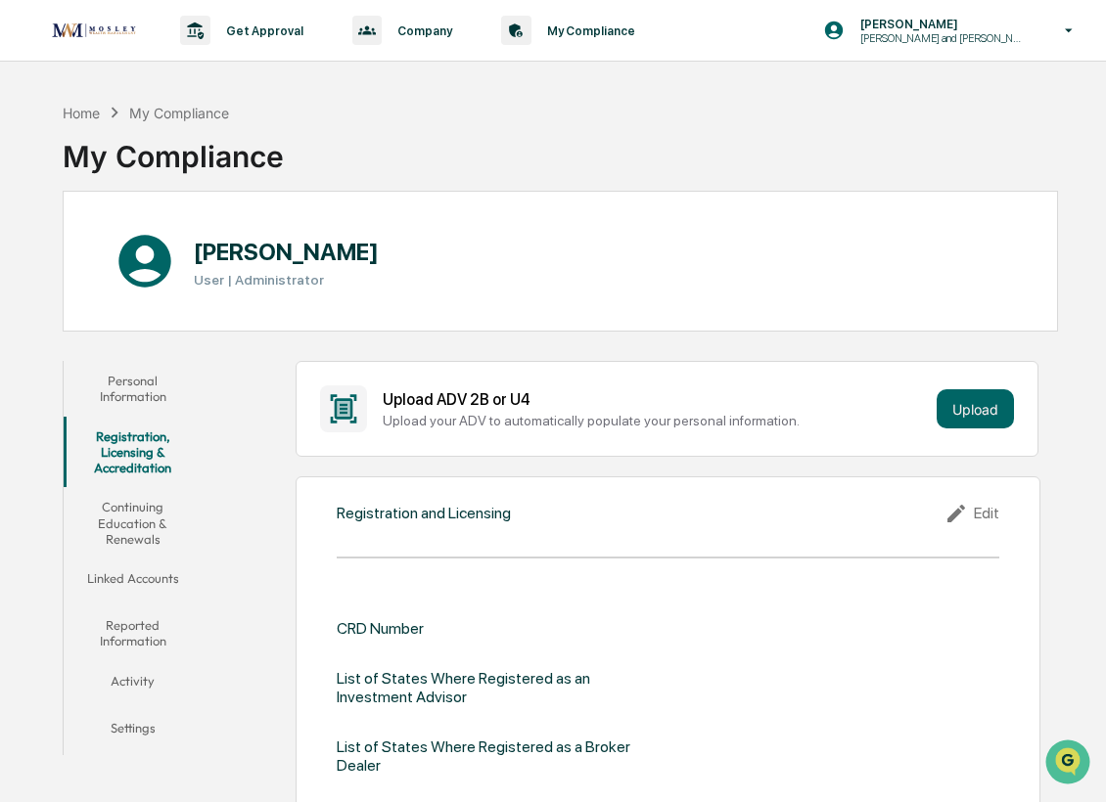
click at [146, 556] on button "Continuing Education & Renewals" at bounding box center [133, 522] width 138 height 71
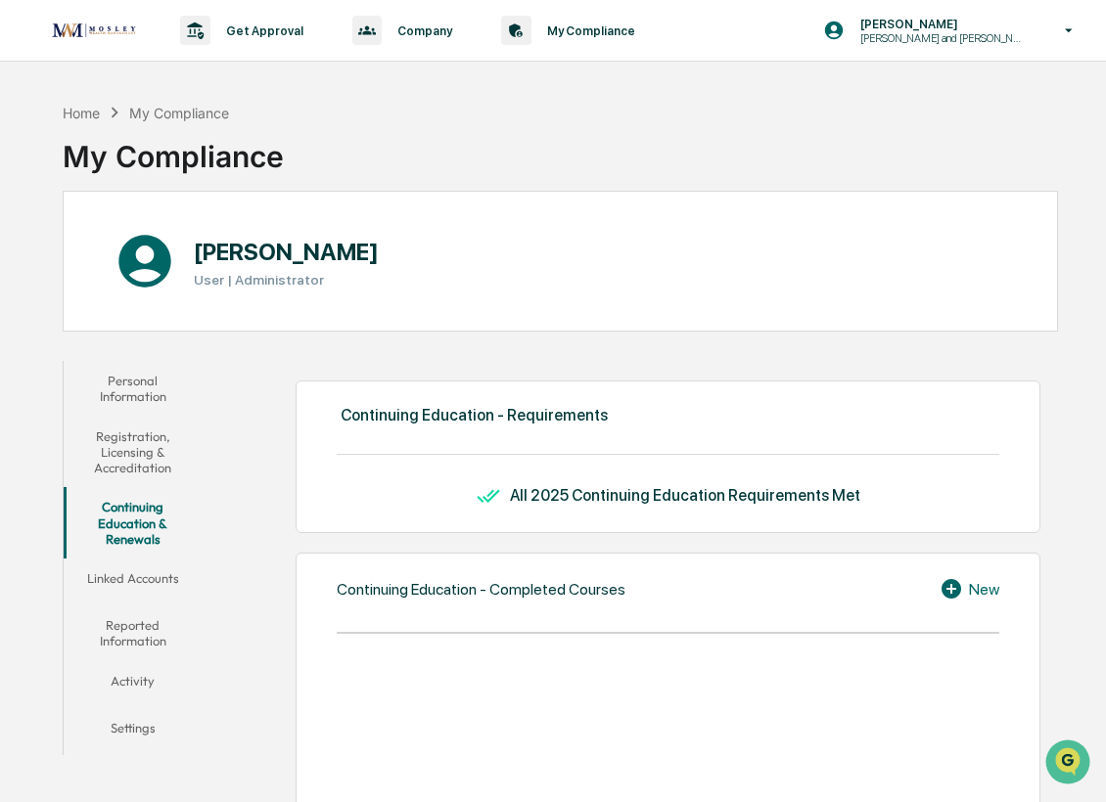
click at [141, 720] on button "Settings" at bounding box center [133, 731] width 138 height 47
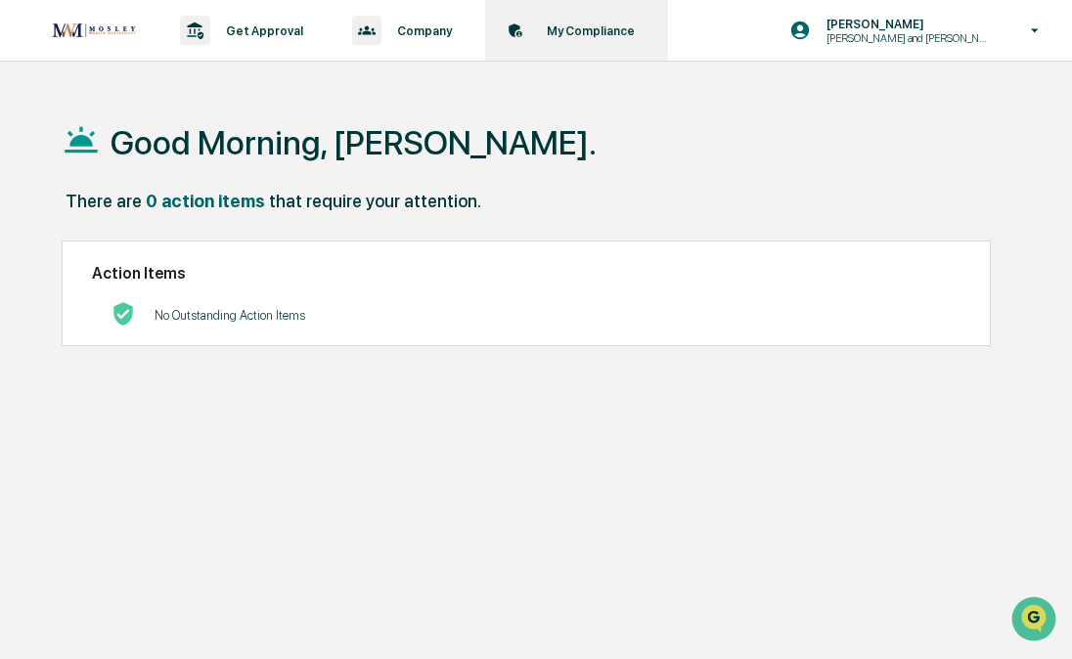
click at [595, 23] on p "My Compliance" at bounding box center [587, 30] width 113 height 15
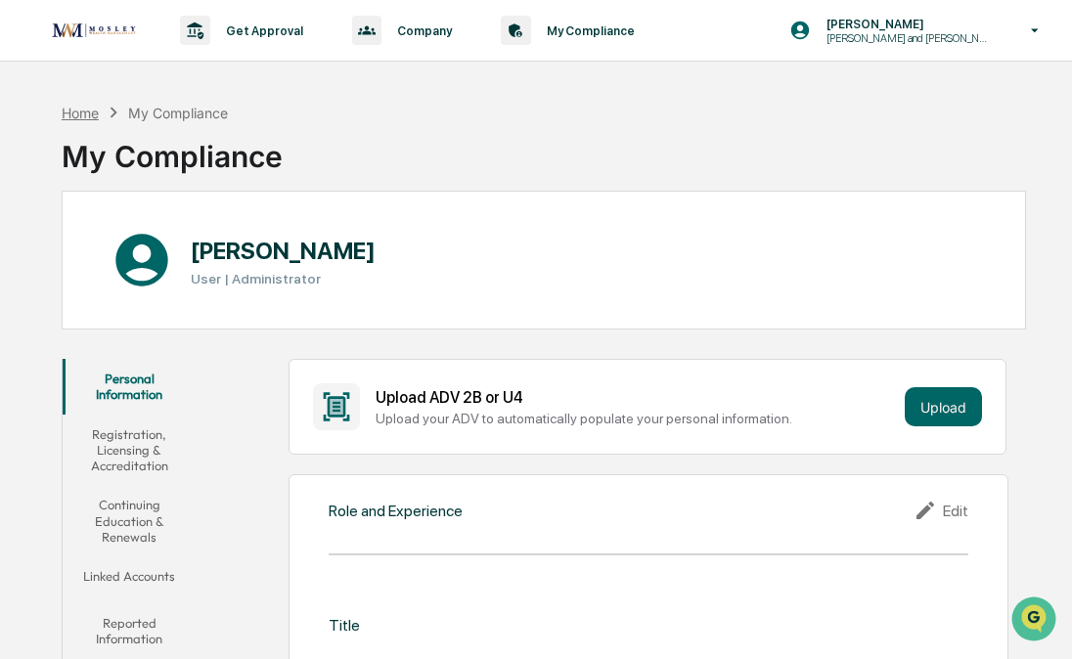
click at [67, 114] on div "Home" at bounding box center [80, 113] width 37 height 17
